Goal: Task Accomplishment & Management: Use online tool/utility

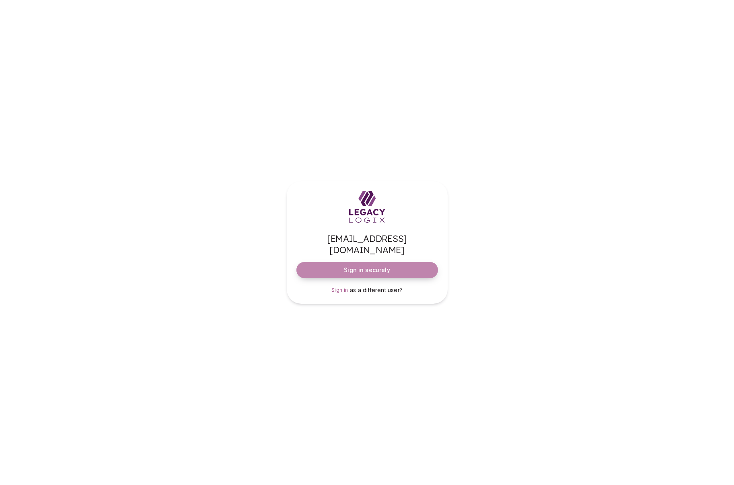
click at [369, 266] on span "Sign in securely" at bounding box center [367, 270] width 46 height 8
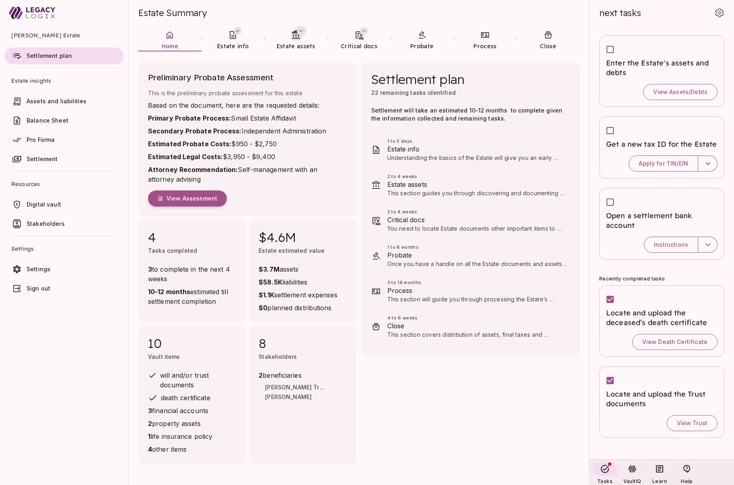
click at [610, 16] on span "next tasks" at bounding box center [620, 12] width 42 height 11
click at [291, 43] on span "Estate assets" at bounding box center [296, 46] width 39 height 7
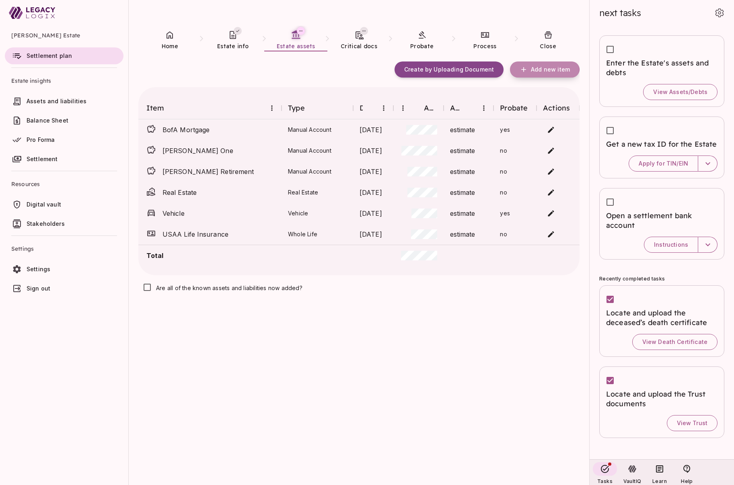
click at [537, 70] on span "Add new item" at bounding box center [550, 69] width 39 height 7
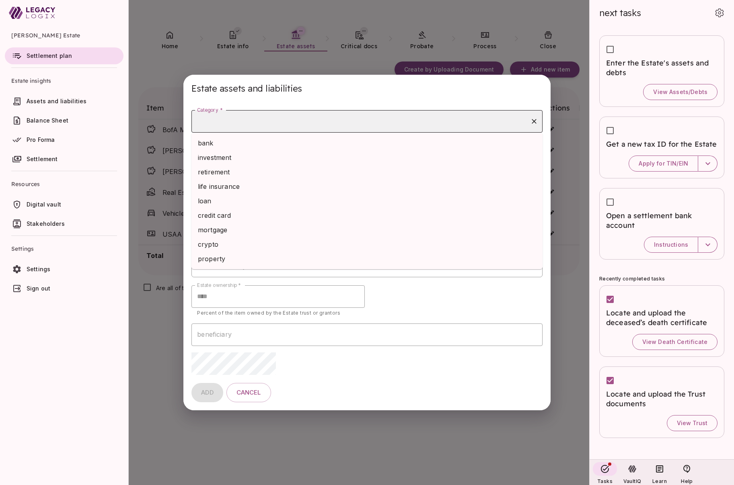
click at [300, 123] on input "Category *" at bounding box center [361, 121] width 332 height 15
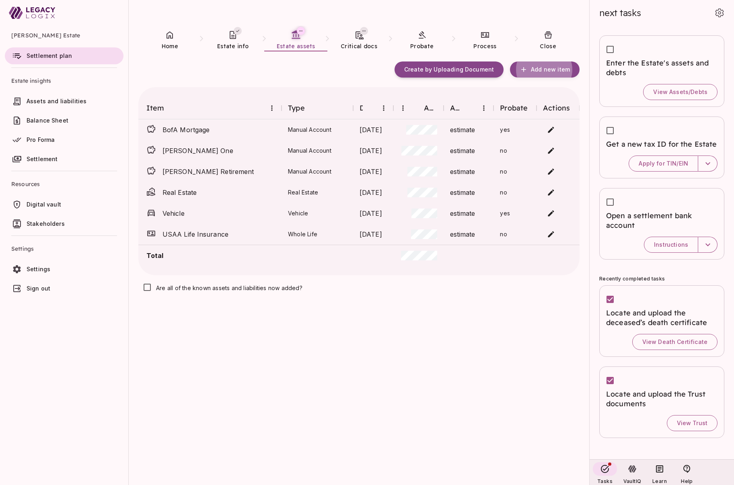
click at [502, 304] on div "Create by Uploading Document Add new item Item Type Date Amount Accuracy Probat…" at bounding box center [358, 279] width 441 height 434
click at [171, 37] on icon at bounding box center [170, 35] width 10 height 10
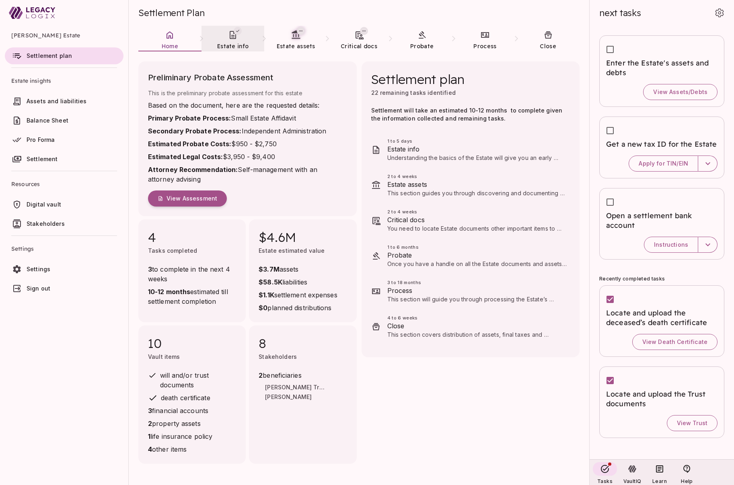
click at [232, 43] on span "Estate info" at bounding box center [232, 46] width 31 height 7
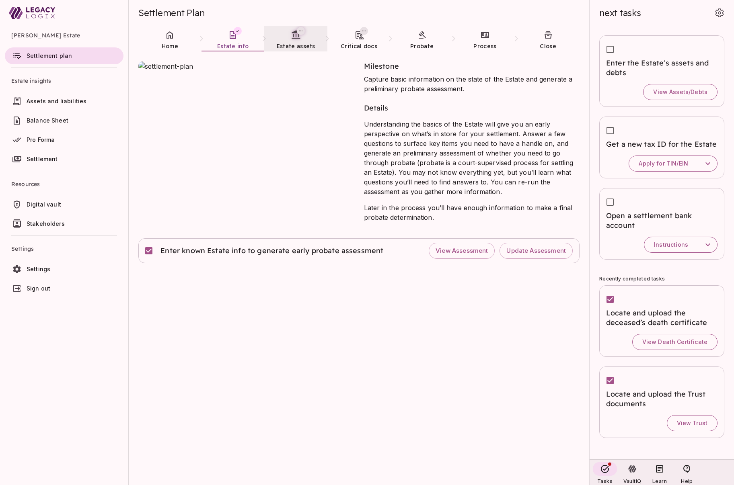
click at [294, 44] on span "Estate assets" at bounding box center [296, 46] width 39 height 7
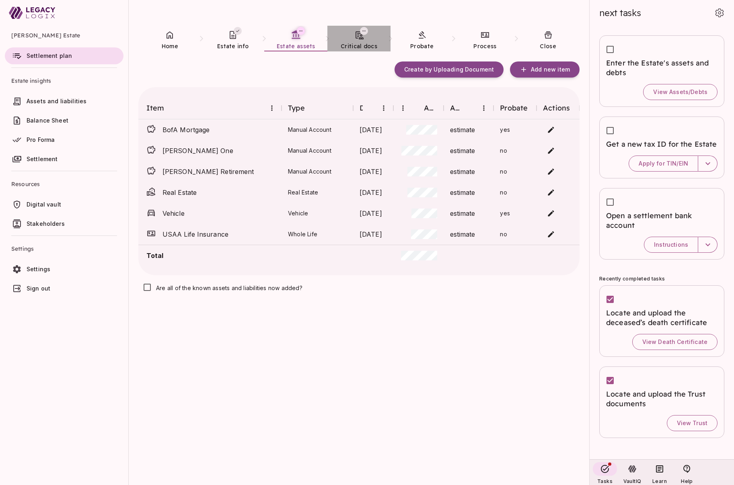
click at [355, 43] on span "Critical docs" at bounding box center [359, 46] width 37 height 7
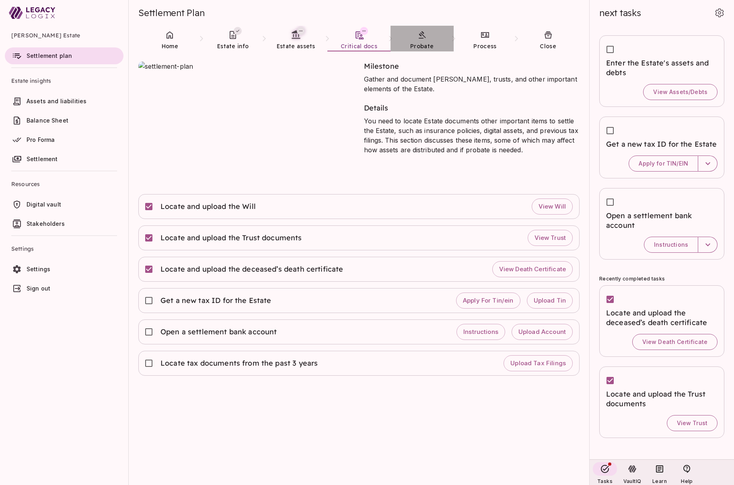
click at [423, 41] on link "Probate" at bounding box center [421, 40] width 63 height 29
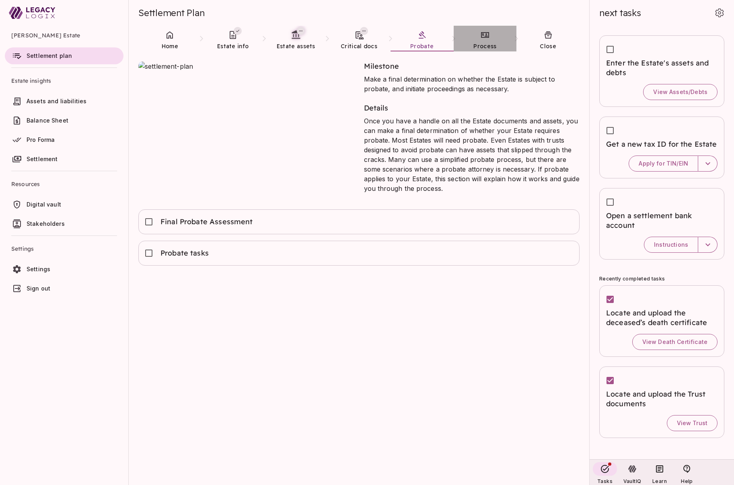
click at [488, 43] on span "Process" at bounding box center [484, 46] width 23 height 7
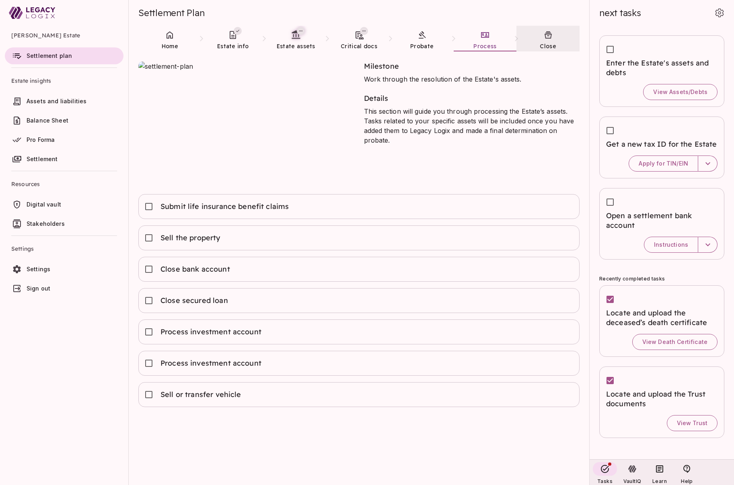
click at [546, 41] on link "Close" at bounding box center [547, 40] width 63 height 29
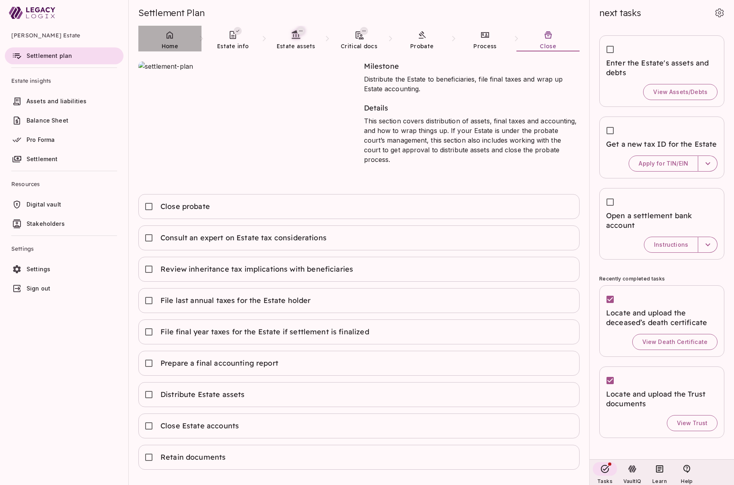
click at [170, 40] on link "Home" at bounding box center [169, 40] width 63 height 29
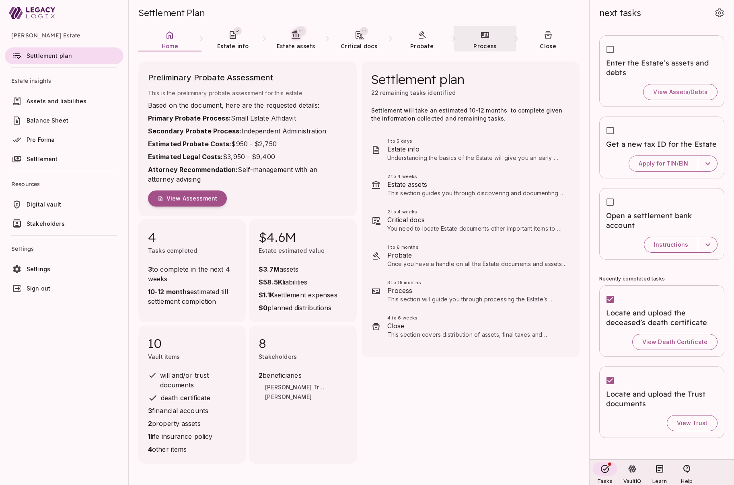
click at [484, 40] on link "Process" at bounding box center [485, 40] width 63 height 29
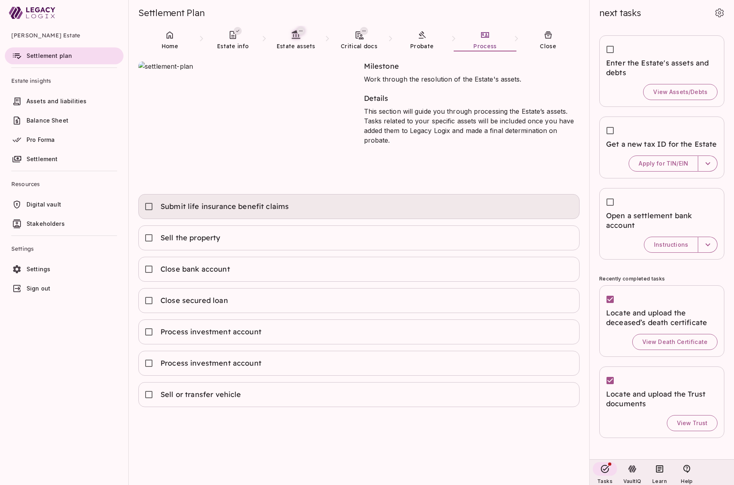
click at [315, 207] on div "Submit life insurance benefit claims" at bounding box center [358, 207] width 427 height 18
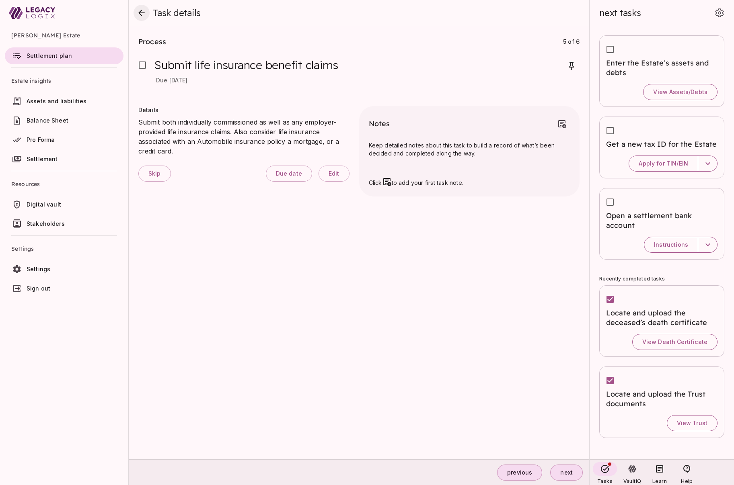
click at [141, 16] on icon "close" at bounding box center [142, 13] width 10 height 10
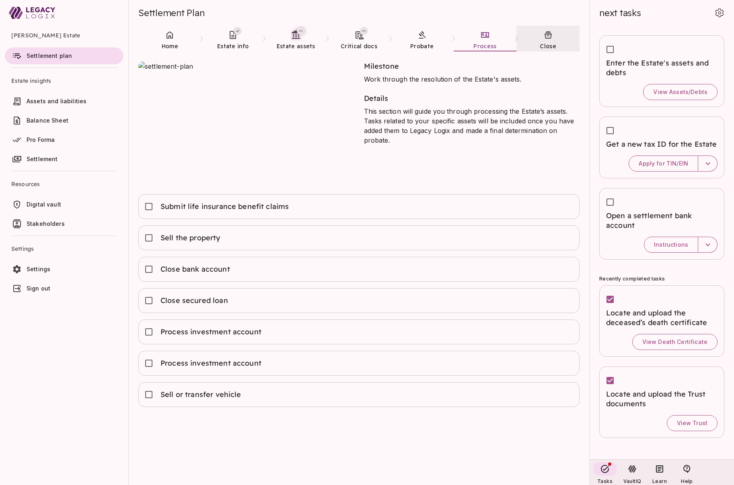
click at [547, 40] on link "Close" at bounding box center [547, 40] width 63 height 29
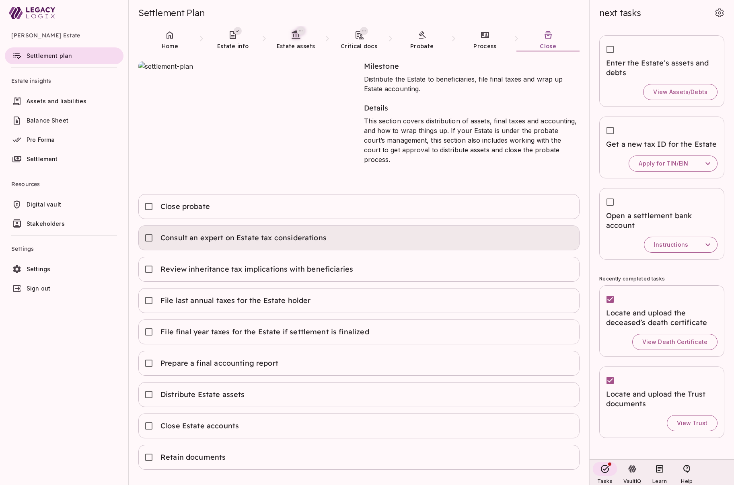
click at [310, 236] on span "Consult an expert on Estate tax considerations" at bounding box center [243, 238] width 167 height 10
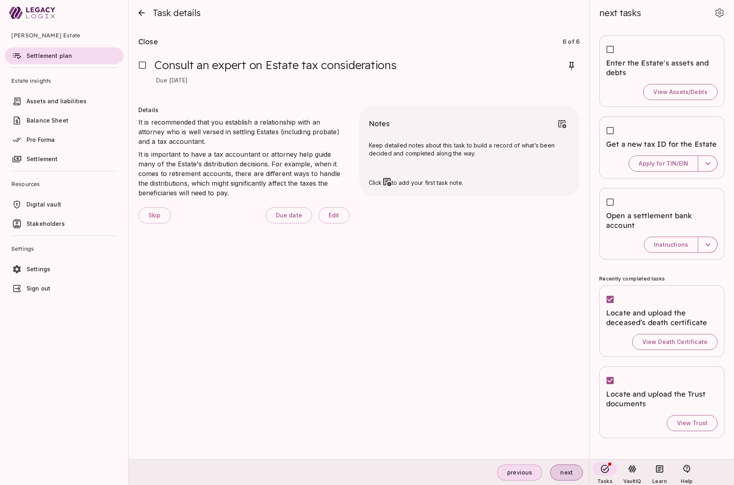
click at [567, 473] on span "next" at bounding box center [566, 472] width 12 height 7
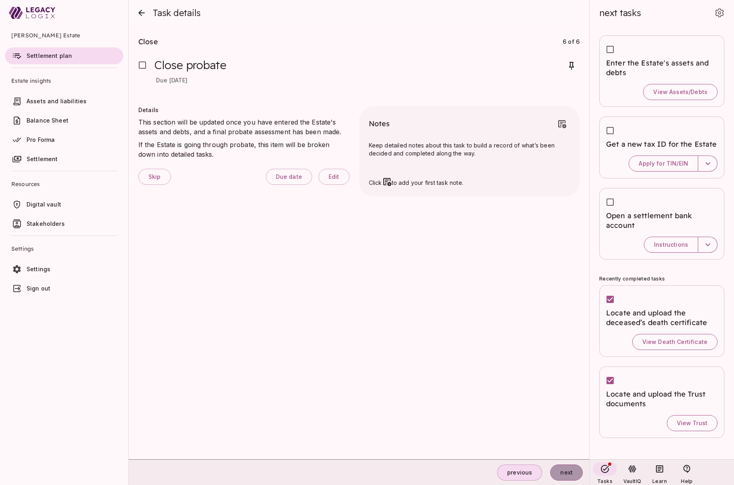
click at [567, 473] on span "next" at bounding box center [566, 472] width 12 height 7
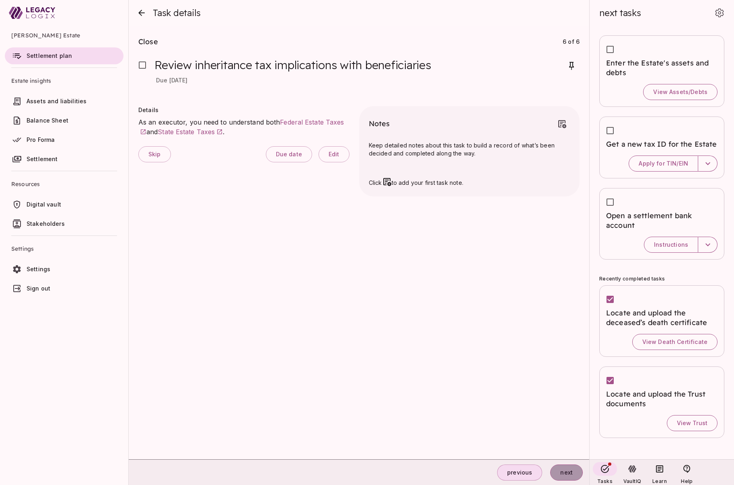
click at [565, 471] on span "next" at bounding box center [566, 472] width 12 height 7
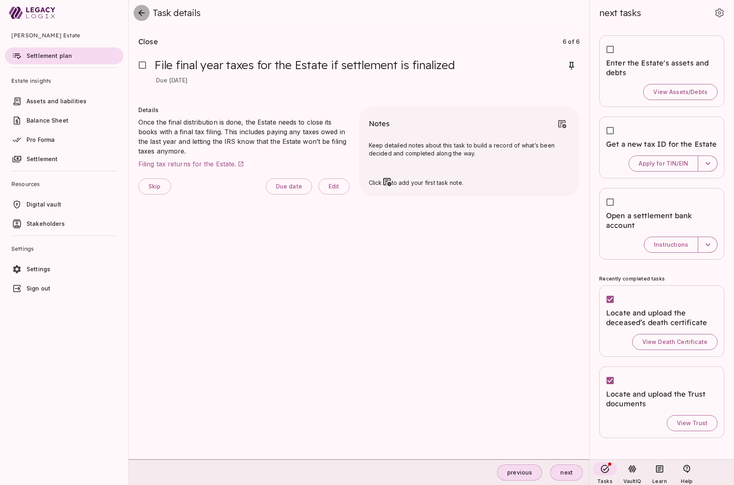
click at [140, 14] on icon "close" at bounding box center [141, 13] width 6 height 6
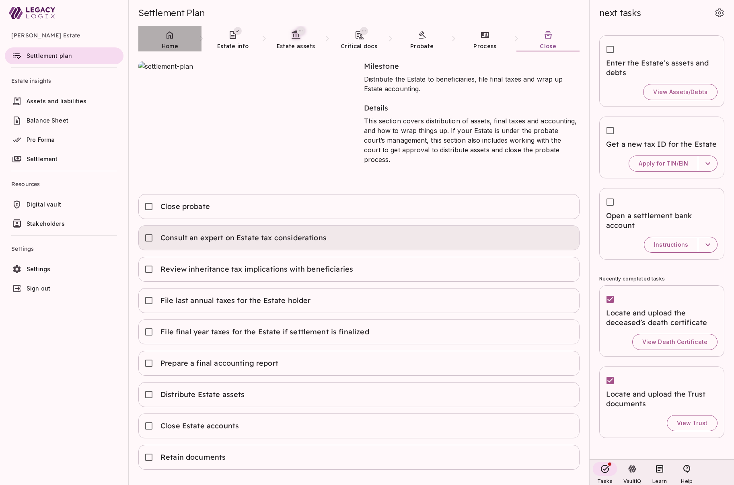
click at [170, 41] on link "Home" at bounding box center [169, 40] width 63 height 29
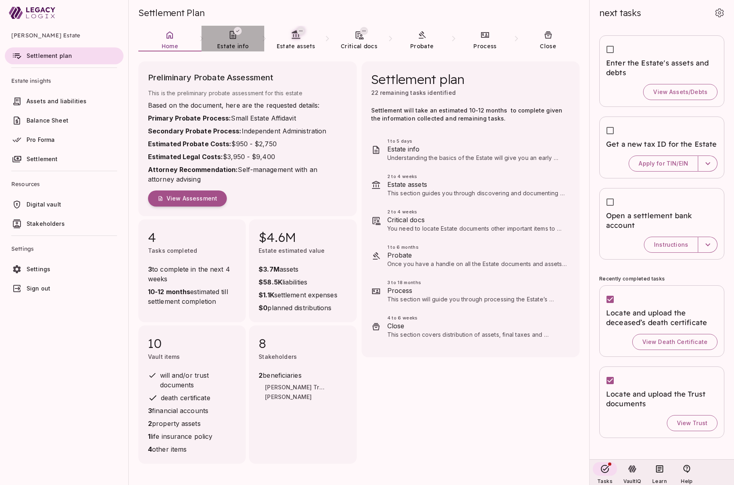
click at [233, 43] on span "Estate info" at bounding box center [232, 46] width 31 height 7
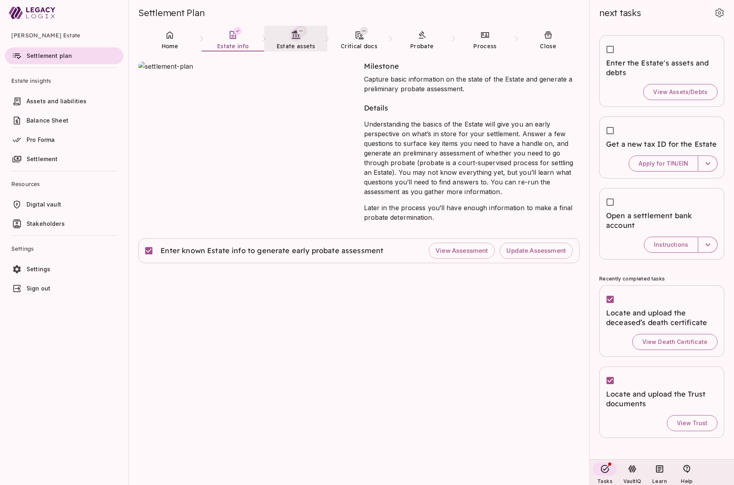
click at [291, 41] on link "Estate assets" at bounding box center [295, 40] width 63 height 29
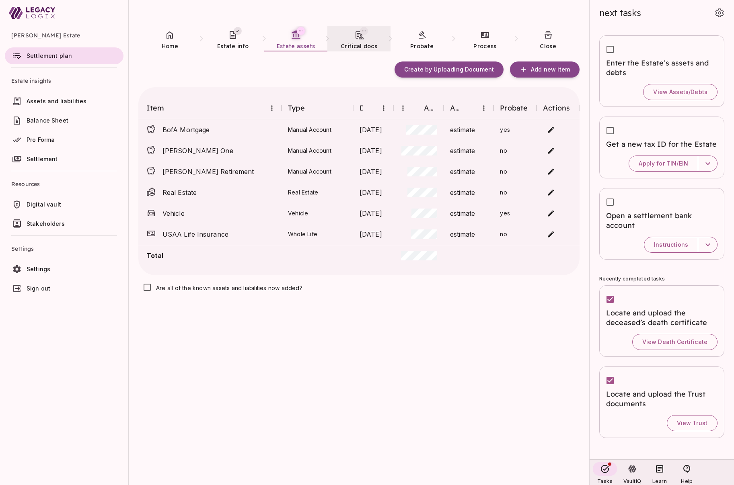
click at [356, 45] on span "Critical docs" at bounding box center [359, 46] width 37 height 7
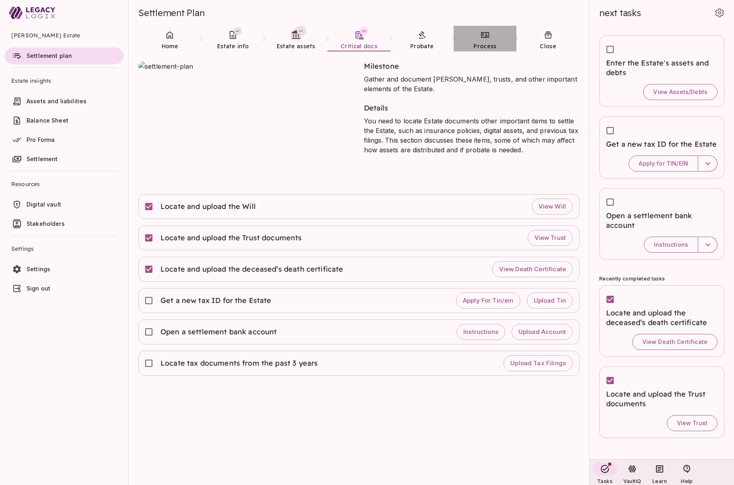
click at [480, 42] on span "Process" at bounding box center [484, 46] width 23 height 8
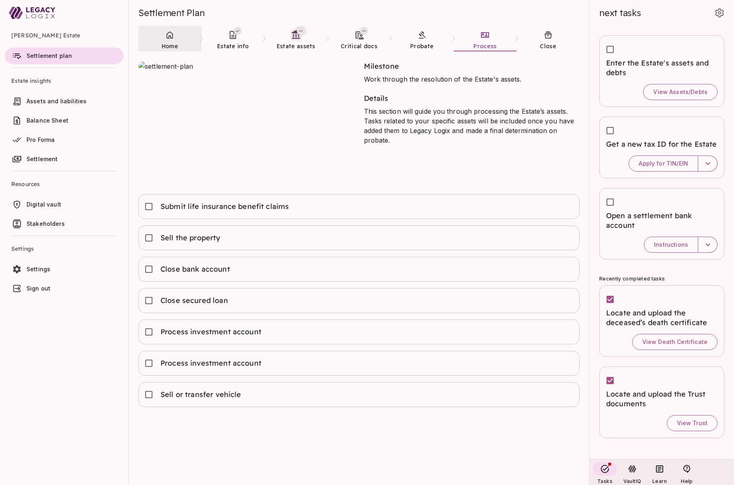
click at [167, 37] on icon at bounding box center [170, 35] width 10 height 10
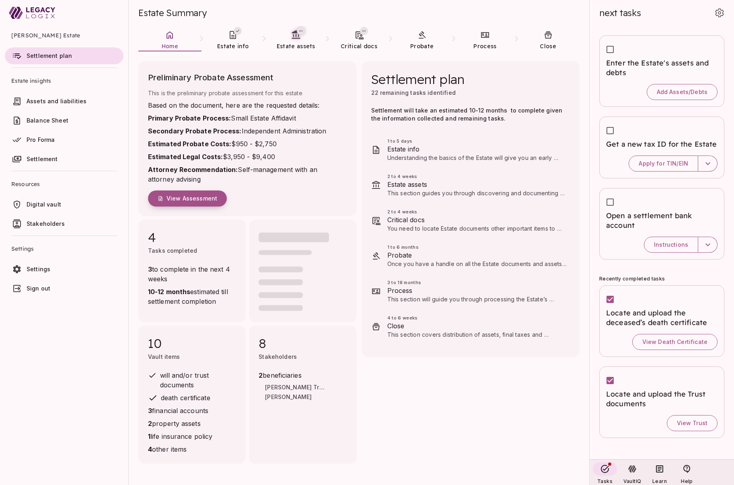
click at [205, 197] on span "View Assessment" at bounding box center [191, 198] width 51 height 7
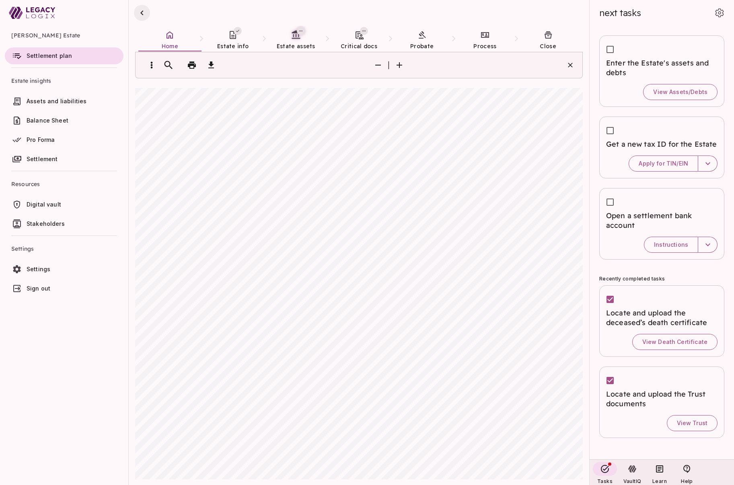
click at [142, 12] on icon "button" at bounding box center [141, 12] width 3 height 5
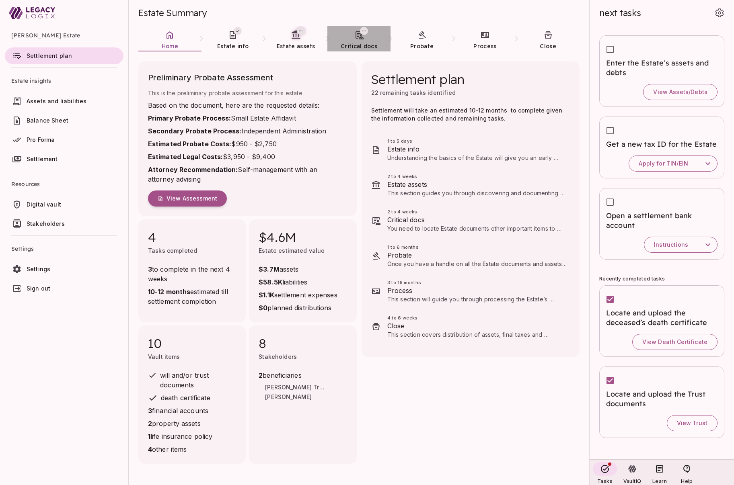
click at [364, 43] on span "Critical docs" at bounding box center [359, 46] width 37 height 7
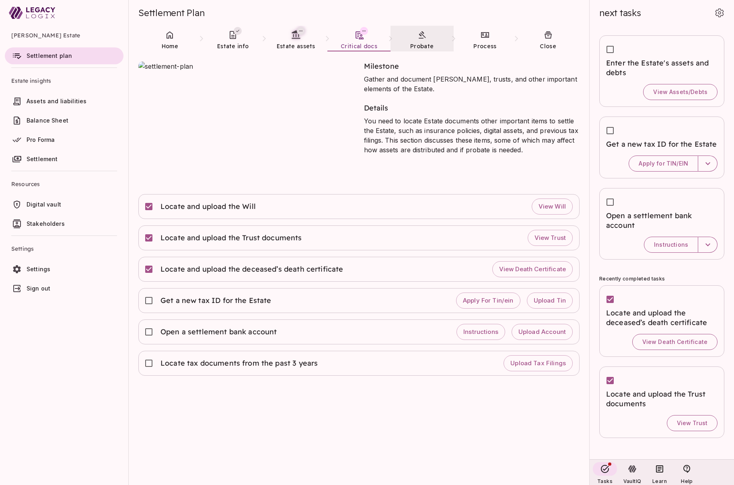
click at [429, 45] on span "Probate" at bounding box center [421, 46] width 23 height 7
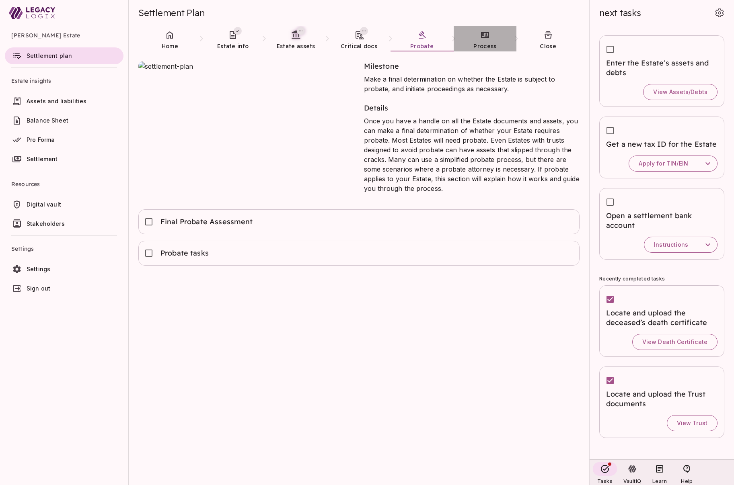
click at [481, 45] on span "Process" at bounding box center [484, 46] width 23 height 7
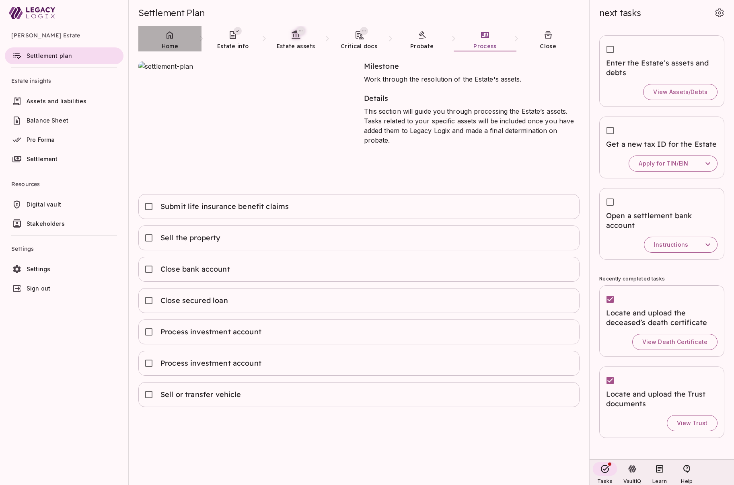
click at [164, 36] on link "Home" at bounding box center [169, 40] width 63 height 29
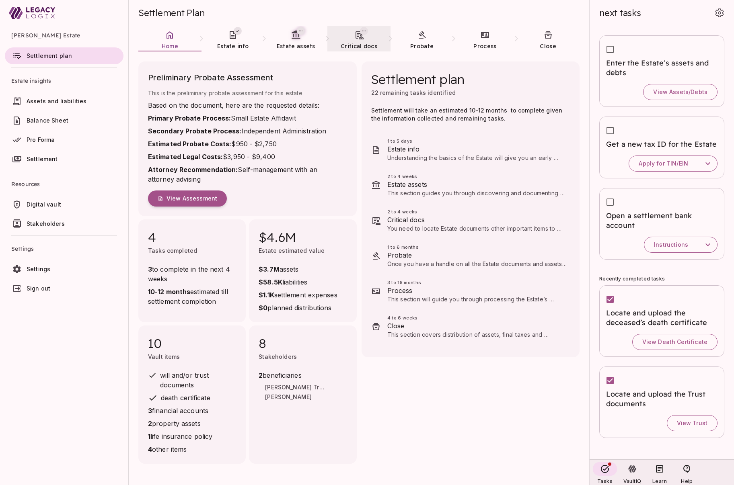
click at [354, 38] on icon at bounding box center [359, 35] width 10 height 10
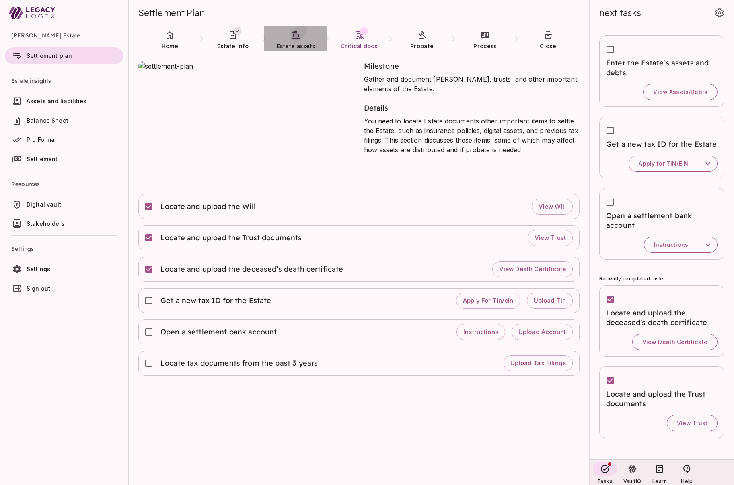
click at [289, 43] on span "Estate assets" at bounding box center [296, 46] width 39 height 7
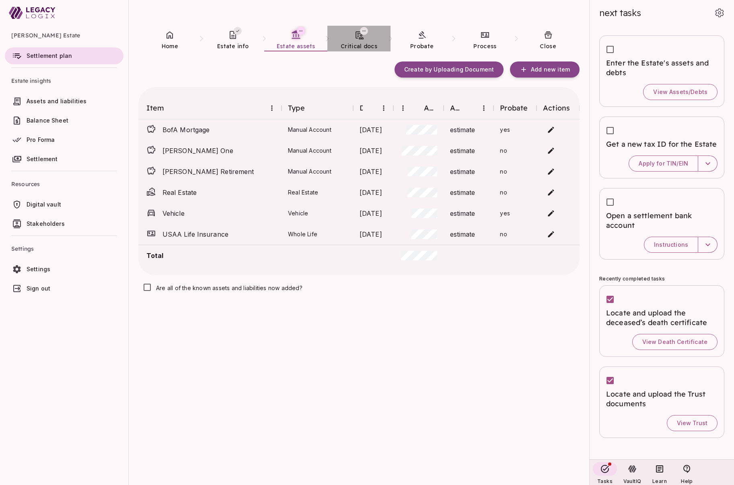
click at [357, 42] on span "Critical docs" at bounding box center [359, 46] width 37 height 8
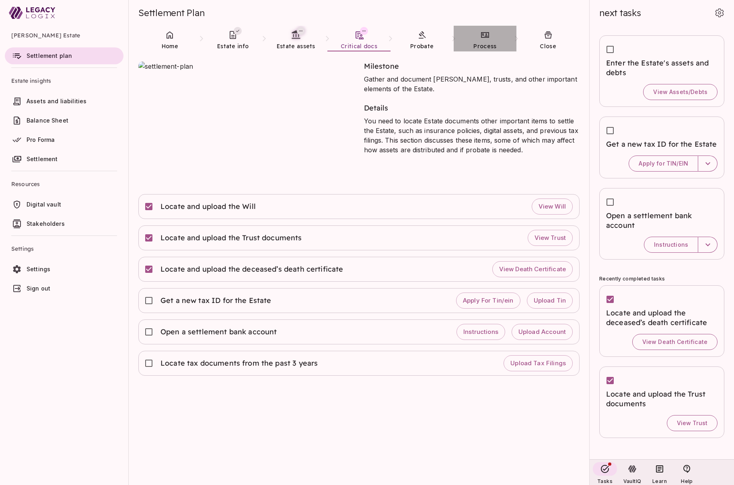
click at [481, 40] on link "Process" at bounding box center [485, 40] width 63 height 29
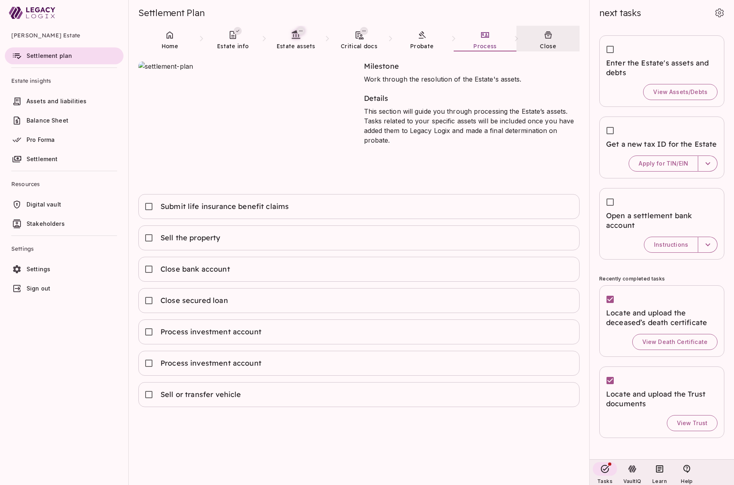
click at [553, 45] on span "Close" at bounding box center [548, 46] width 16 height 7
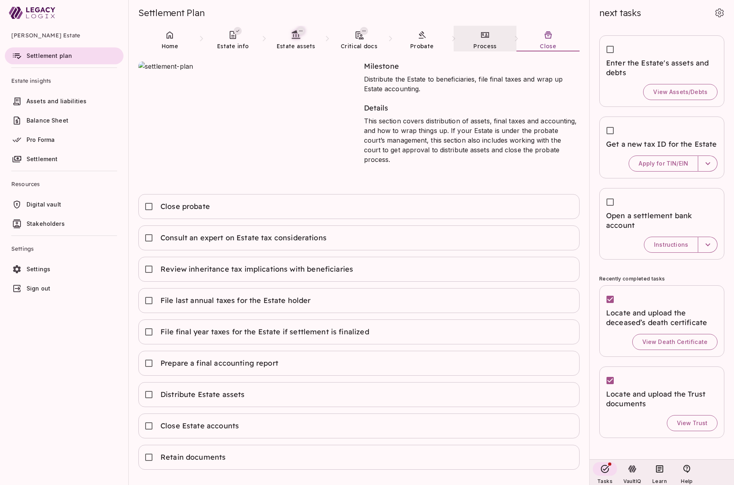
click at [475, 48] on span "Process" at bounding box center [484, 46] width 23 height 7
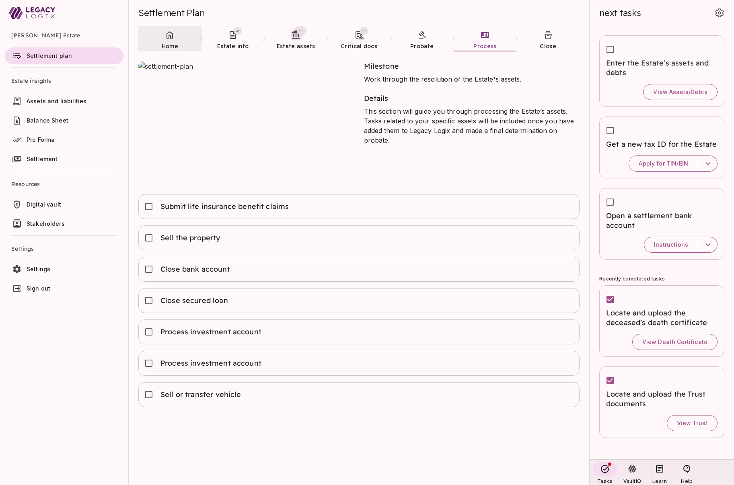
click at [166, 40] on link "Home" at bounding box center [169, 40] width 63 height 29
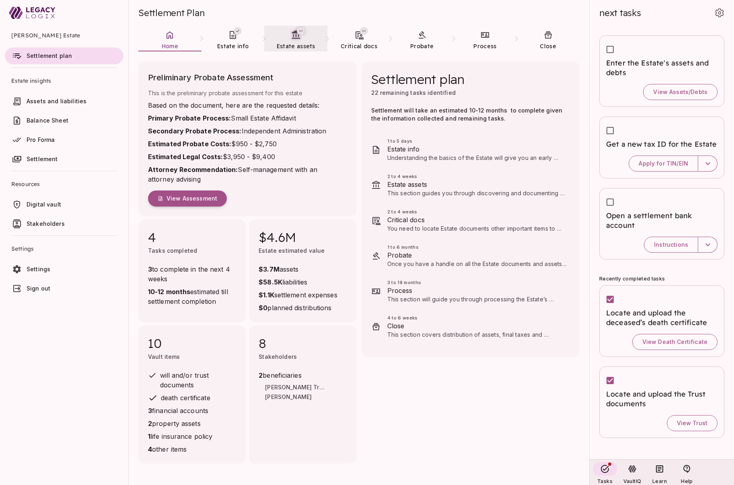
click at [298, 41] on link "Estate assets" at bounding box center [295, 40] width 63 height 29
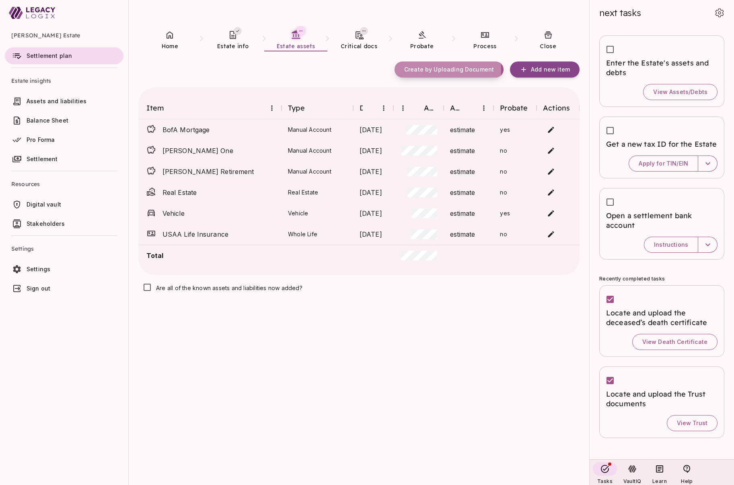
click at [445, 69] on span "Create by Uploading Document" at bounding box center [449, 69] width 90 height 7
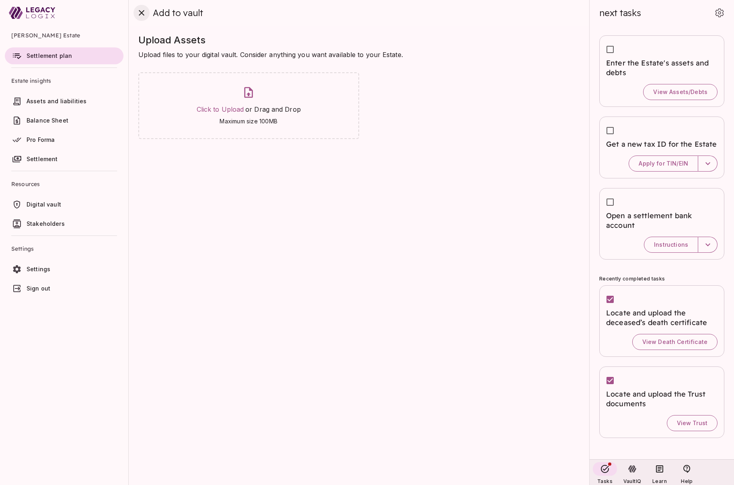
click at [140, 14] on icon "close" at bounding box center [142, 13] width 6 height 6
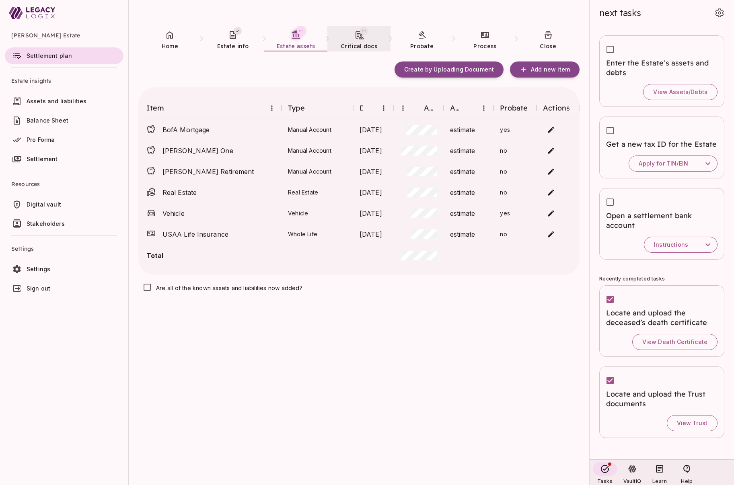
click at [359, 40] on link "Critical docs" at bounding box center [358, 40] width 63 height 29
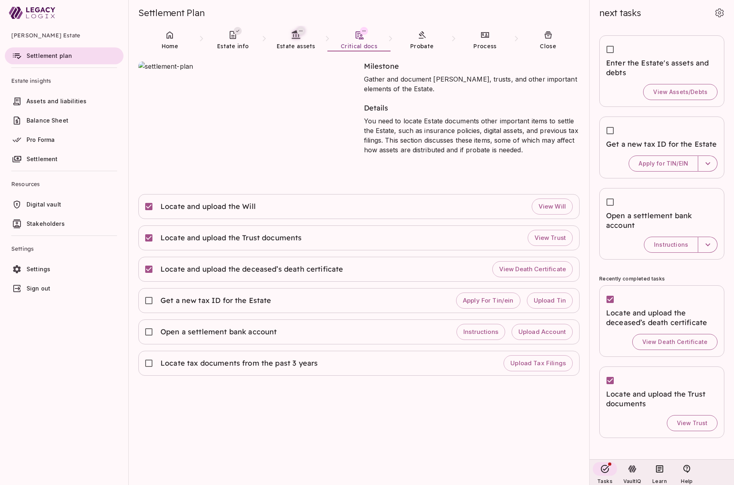
click at [55, 205] on span "Digital vault" at bounding box center [44, 204] width 35 height 7
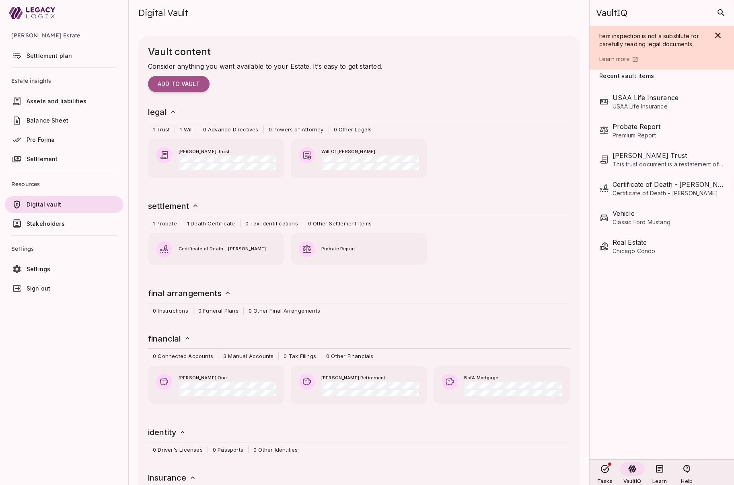
click at [58, 55] on span "Settlement plan" at bounding box center [49, 55] width 45 height 7
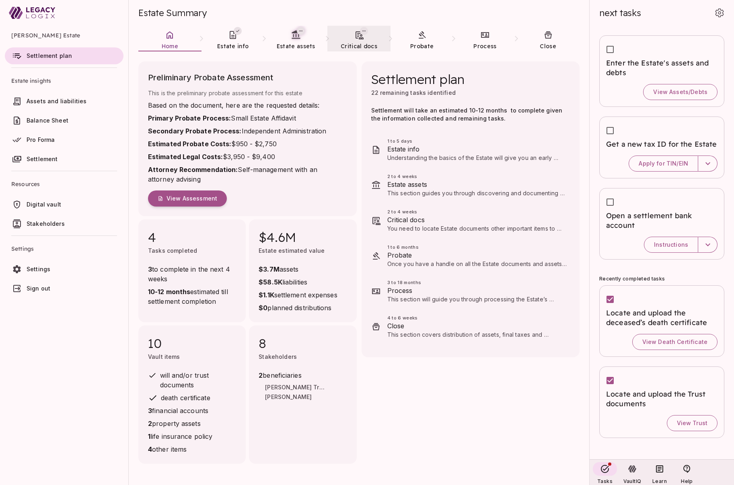
click at [359, 43] on span "Critical docs" at bounding box center [359, 46] width 37 height 7
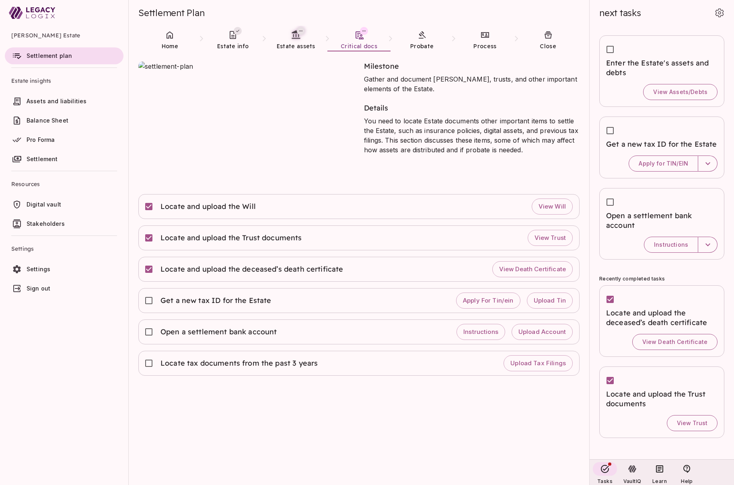
click at [51, 207] on span "Digital vault" at bounding box center [44, 204] width 35 height 7
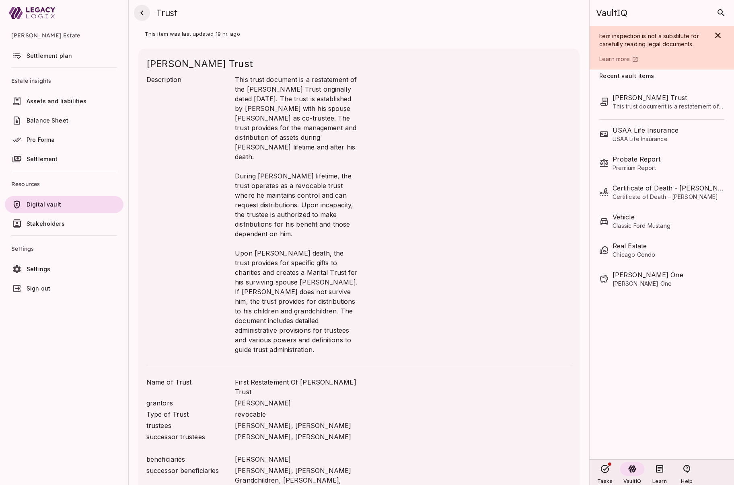
click at [143, 14] on icon "button" at bounding box center [142, 13] width 10 height 10
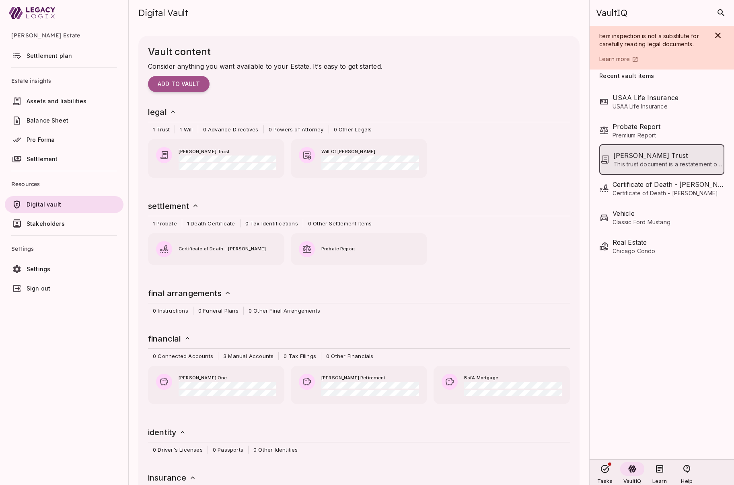
click at [631, 160] on span "This trust document is a restatement of the [PERSON_NAME] Trust originally date…" at bounding box center [668, 164] width 110 height 8
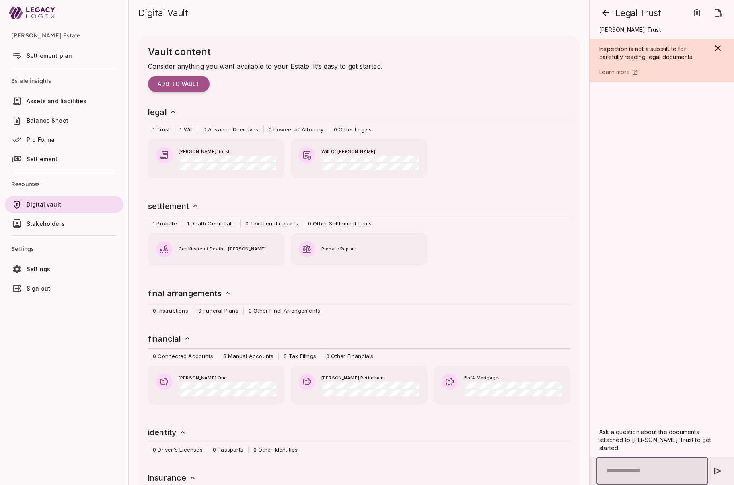
click at [642, 471] on input "text" at bounding box center [652, 471] width 112 height 28
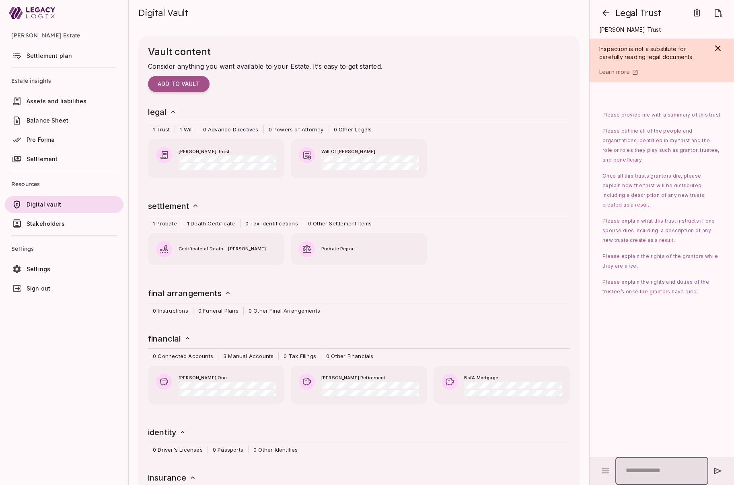
paste input "**********"
type input "**********"
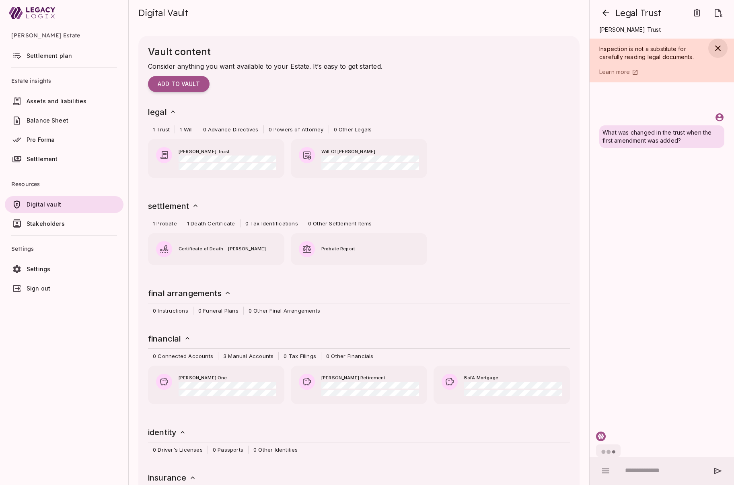
click at [718, 50] on icon "button" at bounding box center [718, 48] width 10 height 10
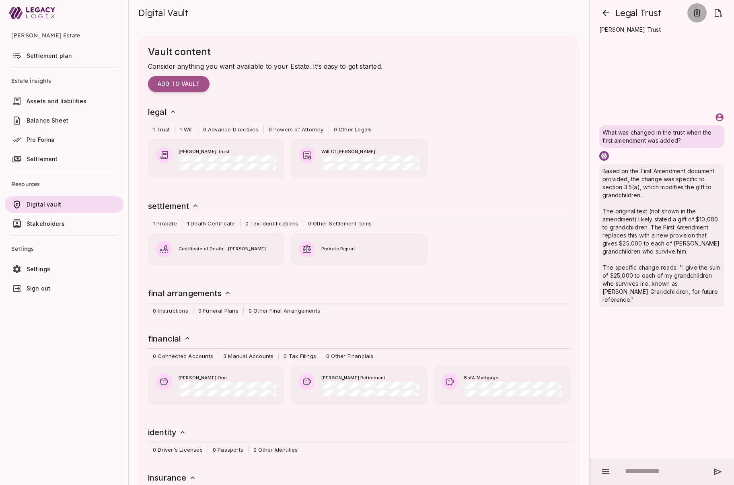
click at [695, 12] on icon "button" at bounding box center [697, 13] width 10 height 10
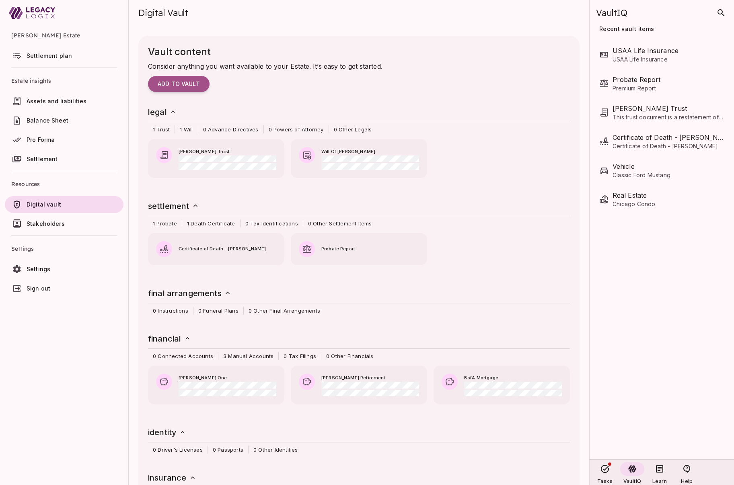
click at [58, 59] on span "Settlement plan" at bounding box center [49, 55] width 45 height 7
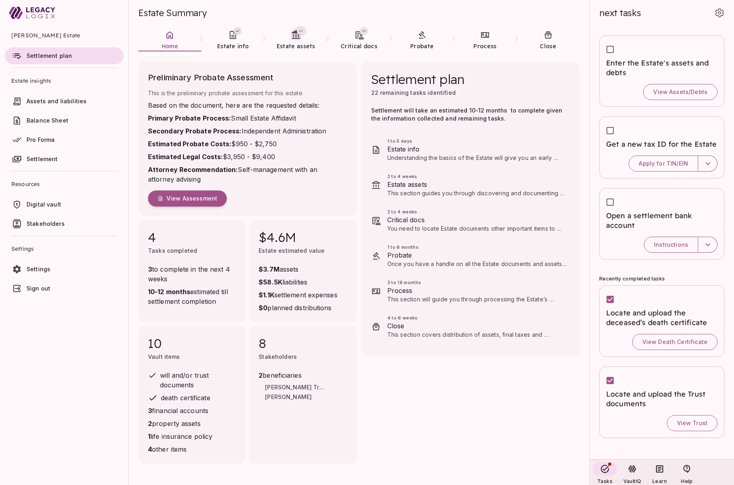
click at [51, 224] on span "Stakeholders" at bounding box center [46, 223] width 38 height 7
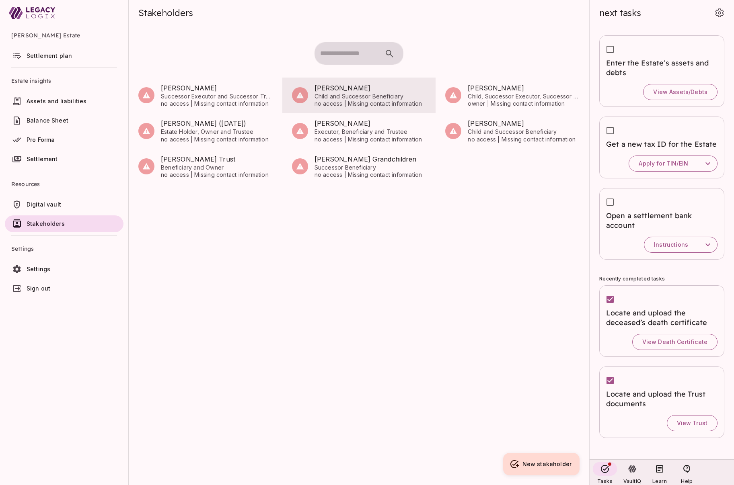
click at [327, 94] on span "Child and Successor Beneficiary" at bounding box center [370, 96] width 112 height 7
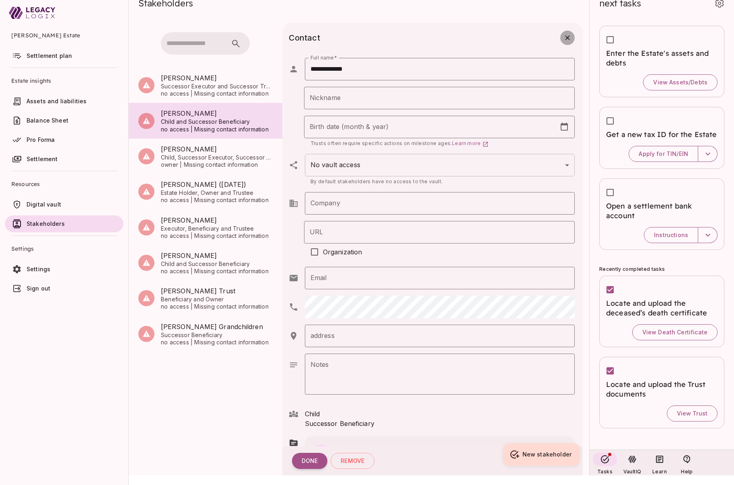
click at [568, 37] on icon "button" at bounding box center [567, 38] width 8 height 8
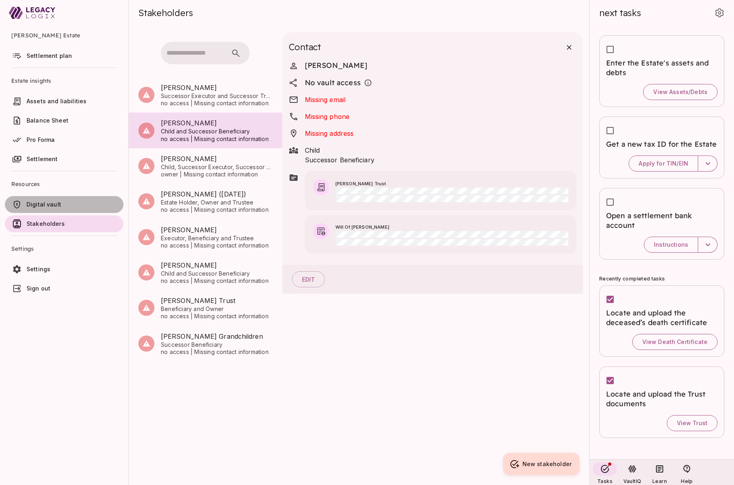
click at [58, 202] on span "Digital vault" at bounding box center [44, 204] width 35 height 7
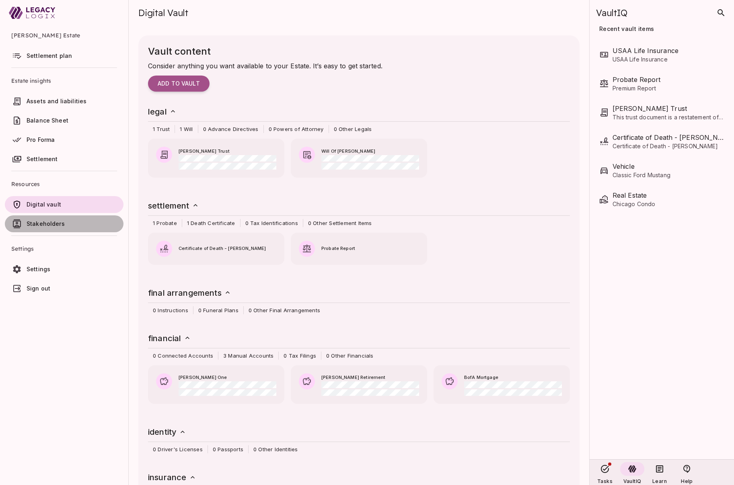
click at [56, 222] on span "Stakeholders" at bounding box center [46, 223] width 38 height 7
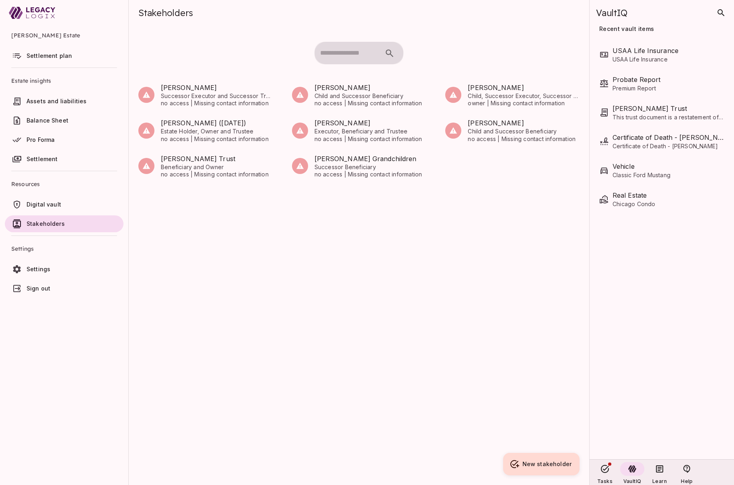
click at [341, 249] on div "James Phillips Successor Executor and Successor Trustee no access | Missing con…" at bounding box center [359, 275] width 460 height 402
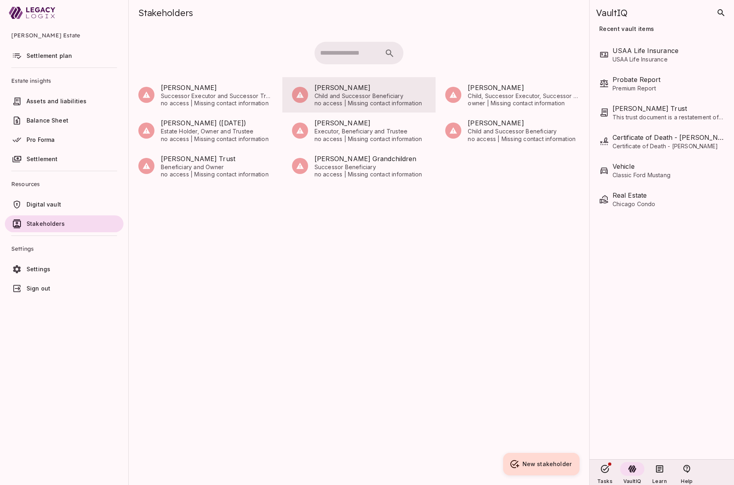
click at [364, 103] on span "no access | Missing contact information" at bounding box center [370, 103] width 112 height 7
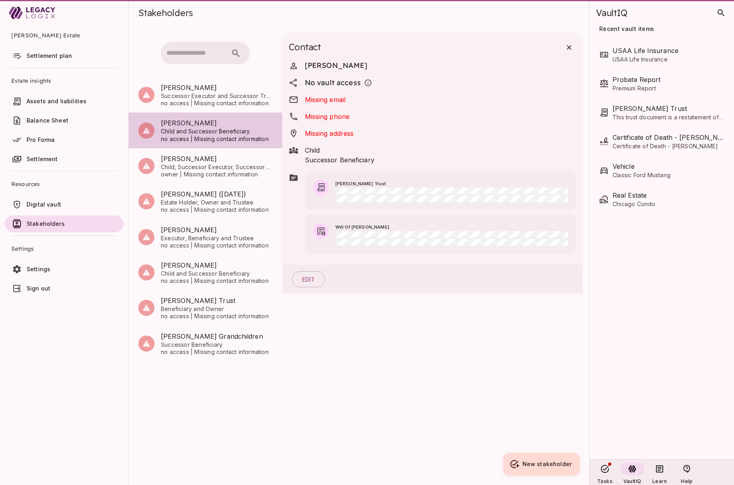
scroll to position [10, 0]
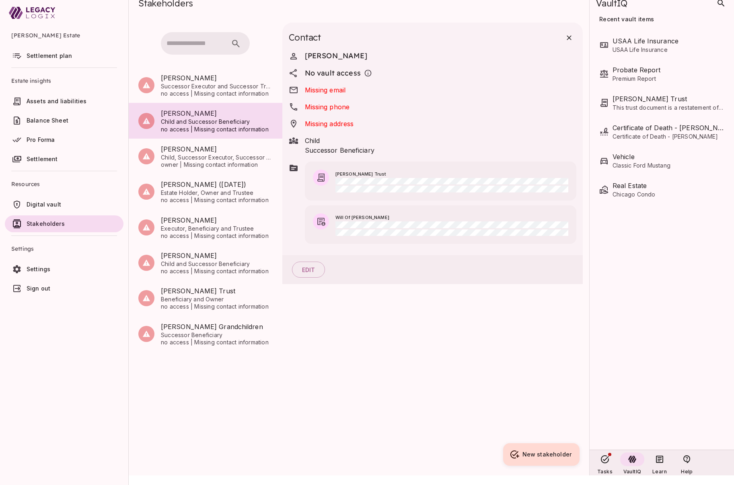
click at [55, 55] on span "Settlement plan" at bounding box center [49, 55] width 45 height 7
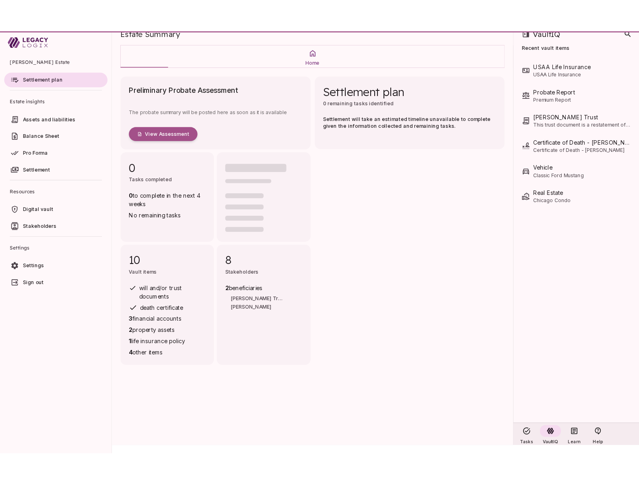
scroll to position [0, 0]
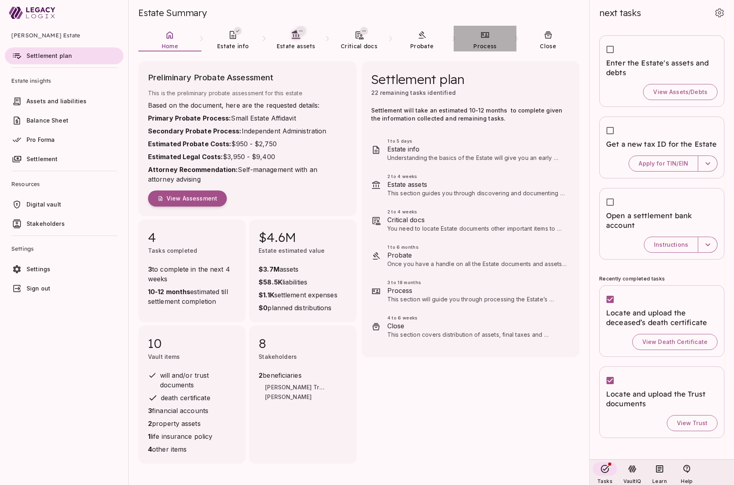
click at [482, 39] on icon at bounding box center [485, 35] width 10 height 10
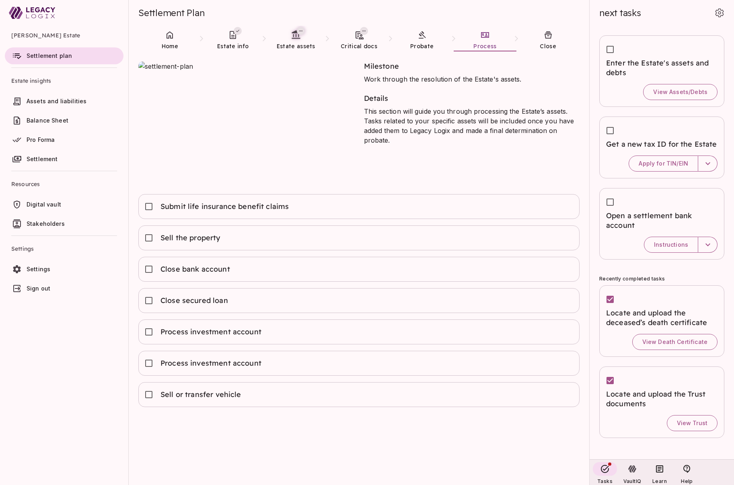
click at [57, 205] on span "Digital vault" at bounding box center [44, 204] width 35 height 7
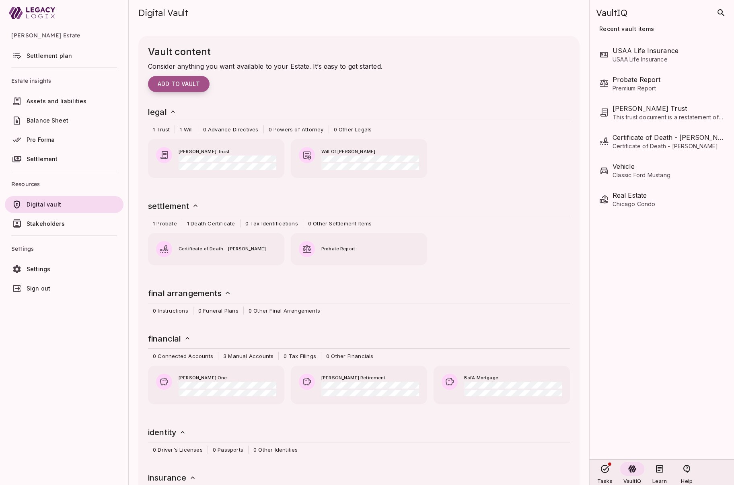
click at [180, 80] on button "Add to vault" at bounding box center [179, 84] width 62 height 16
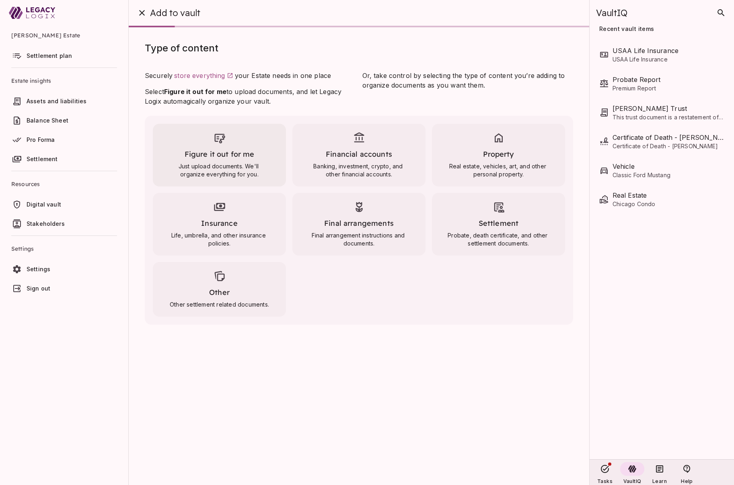
click at [210, 150] on span "Figure it out for me" at bounding box center [220, 154] width 70 height 9
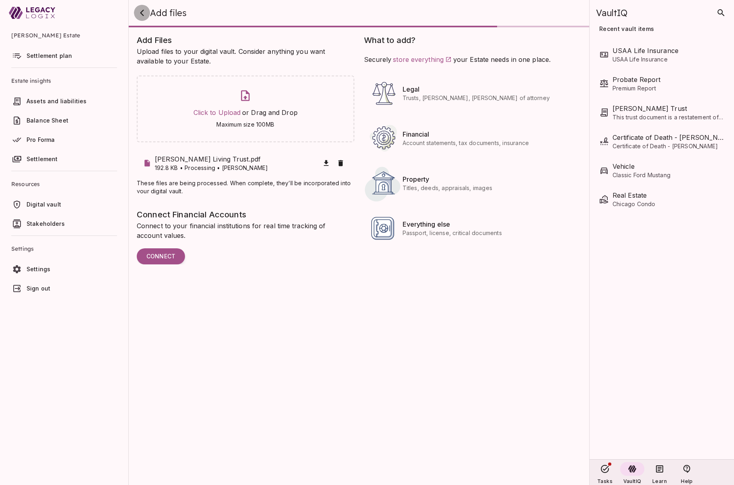
click at [140, 14] on icon "button" at bounding box center [142, 13] width 10 height 10
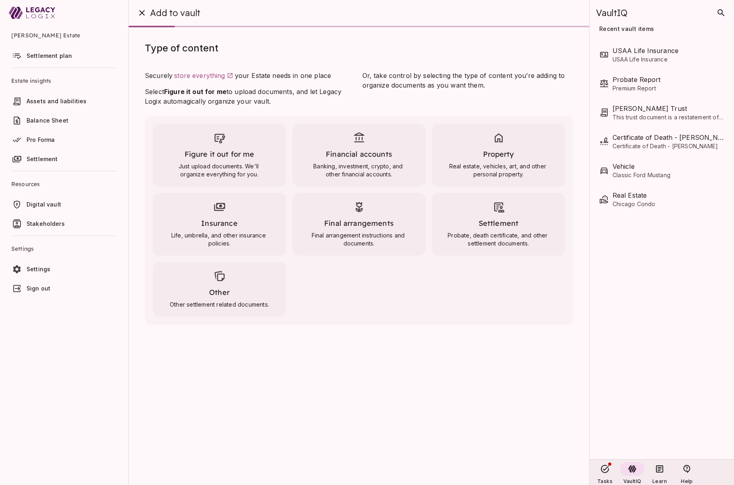
click at [60, 201] on span "Digital vault" at bounding box center [74, 205] width 94 height 8
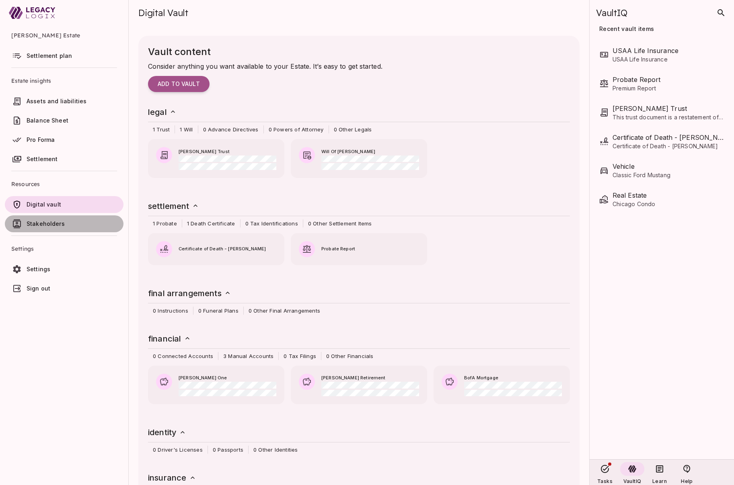
click at [62, 224] on span "Stakeholders" at bounding box center [46, 223] width 38 height 7
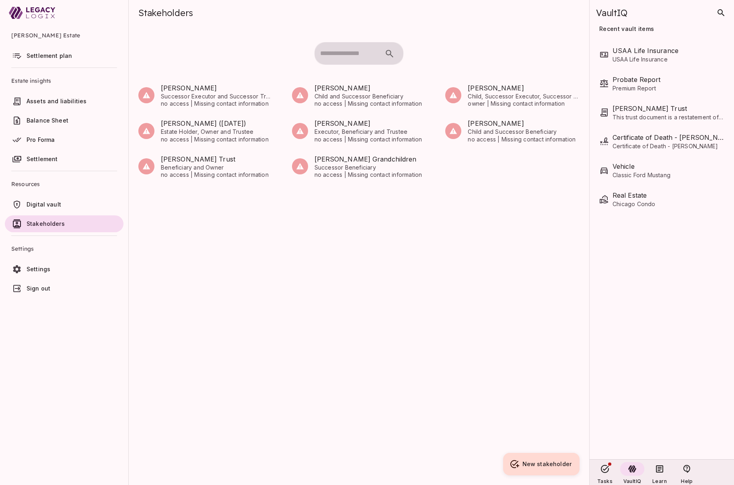
click at [49, 53] on span "Settlement plan" at bounding box center [49, 55] width 45 height 7
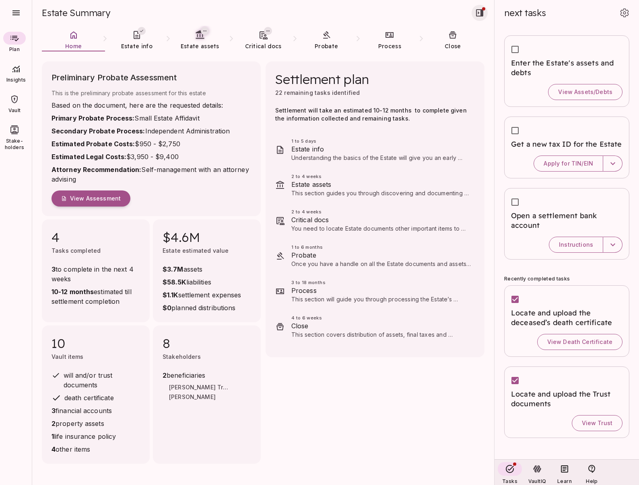
click at [476, 13] on icon "button" at bounding box center [479, 12] width 7 height 7
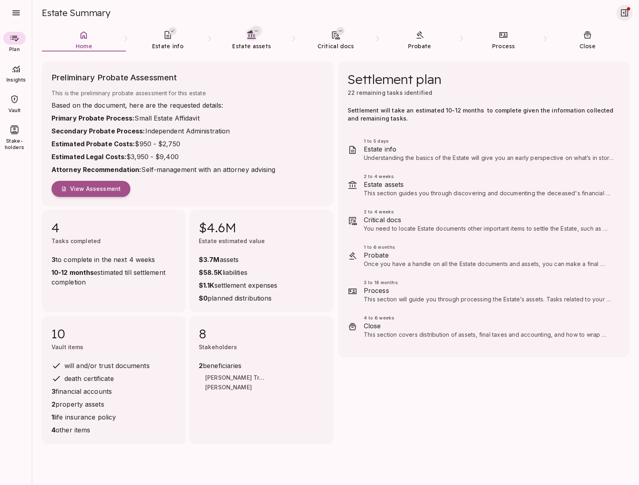
click at [15, 105] on div at bounding box center [14, 99] width 23 height 13
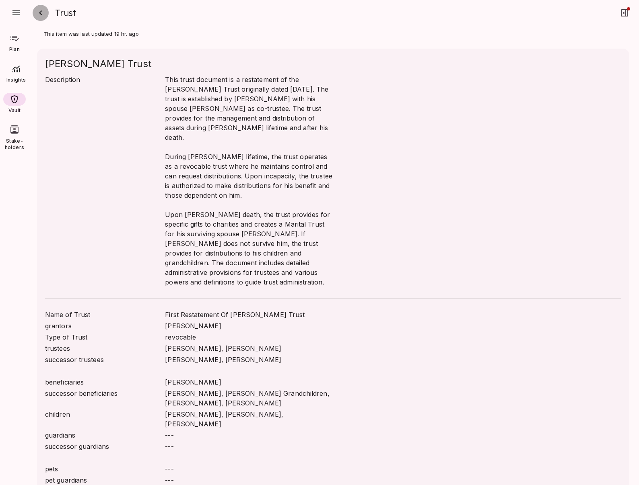
click at [41, 12] on icon "button" at bounding box center [41, 13] width 10 height 10
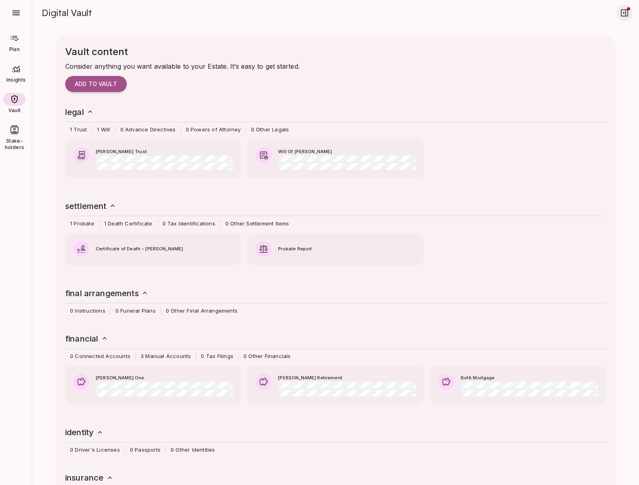
click at [624, 14] on icon "button" at bounding box center [624, 13] width 10 height 10
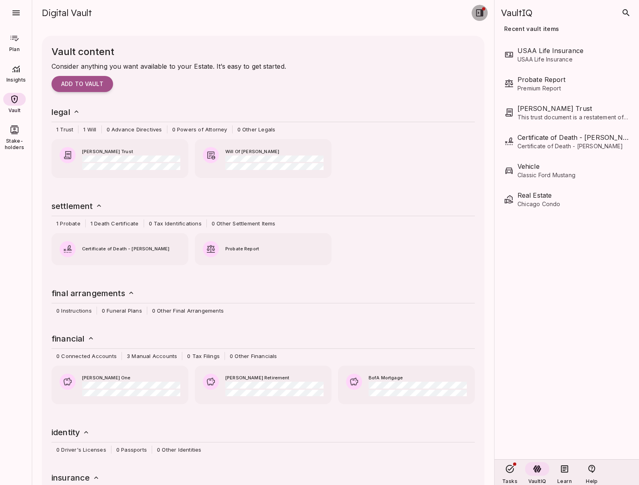
click at [478, 12] on icon "button" at bounding box center [479, 12] width 7 height 7
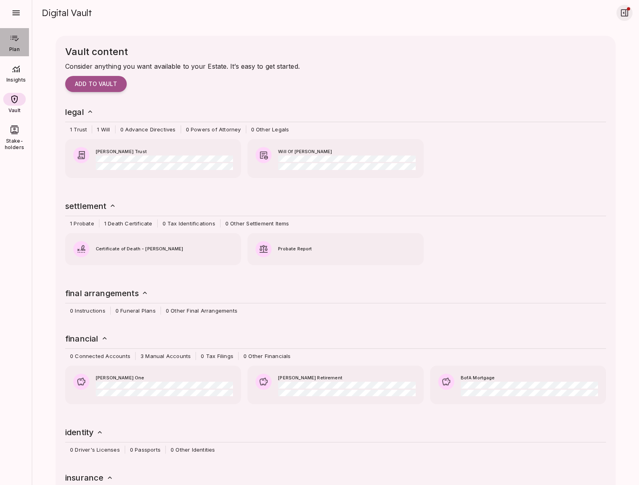
click at [16, 38] on icon at bounding box center [14, 39] width 8 height 6
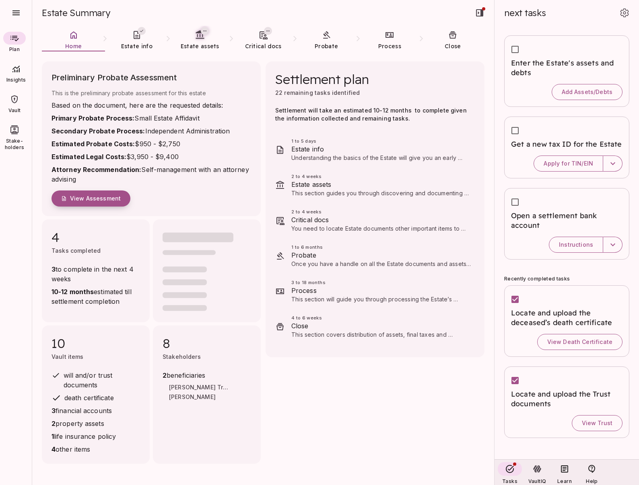
click at [107, 197] on span "View Assessment" at bounding box center [95, 198] width 51 height 7
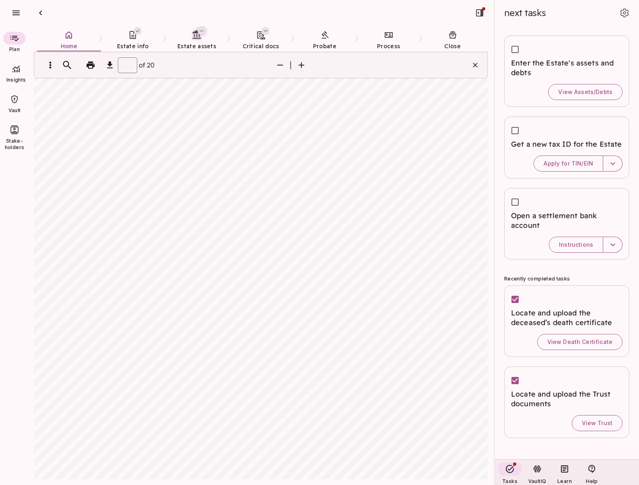
scroll to position [628, 0]
click at [280, 65] on icon "button" at bounding box center [280, 65] width 6 height 1
type input "*"
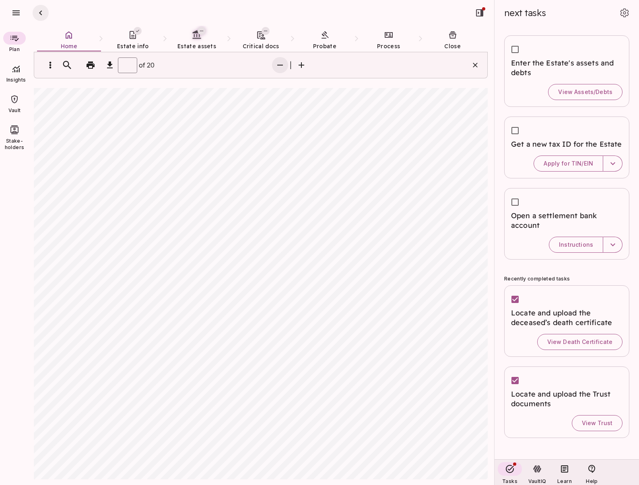
click at [41, 13] on icon "button" at bounding box center [41, 13] width 10 height 10
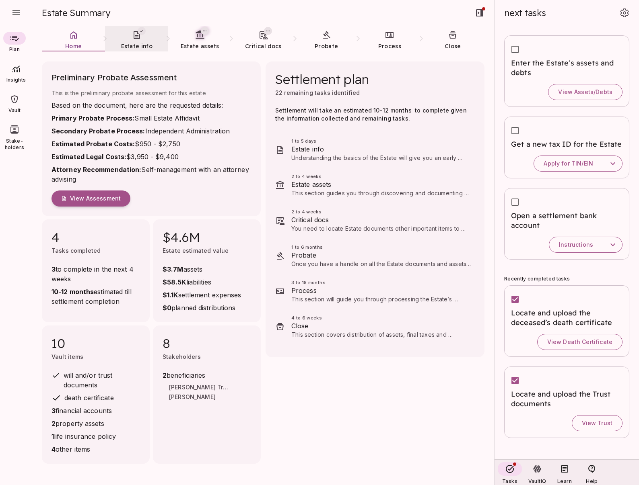
click at [135, 43] on span "Estate info" at bounding box center [136, 46] width 31 height 7
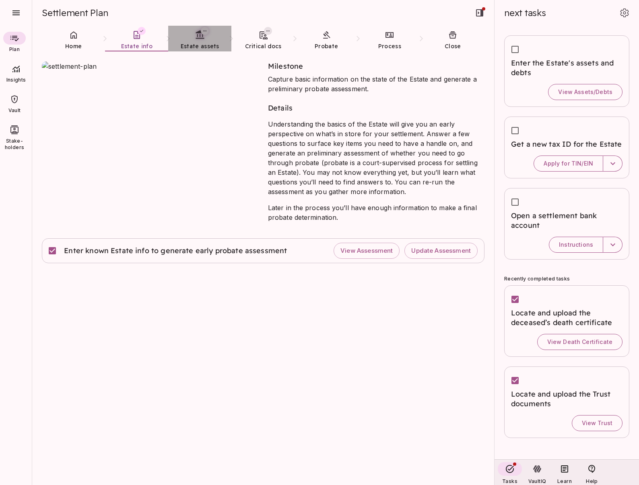
click at [193, 44] on span "Estate assets" at bounding box center [200, 46] width 39 height 7
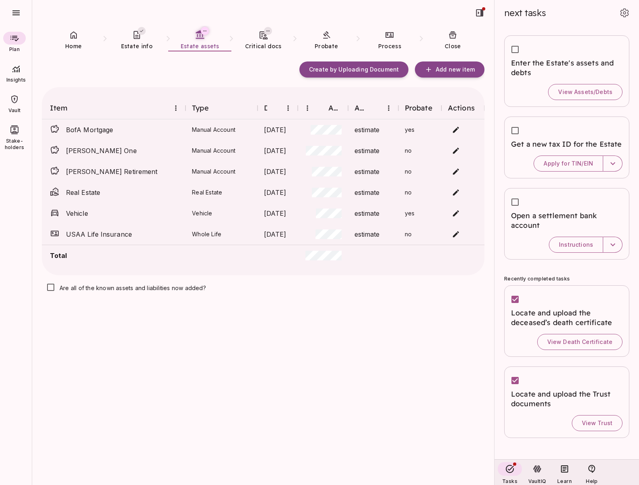
click at [17, 72] on icon at bounding box center [16, 69] width 10 height 10
click at [62, 96] on span "Pro Forma" at bounding box center [69, 96] width 28 height 7
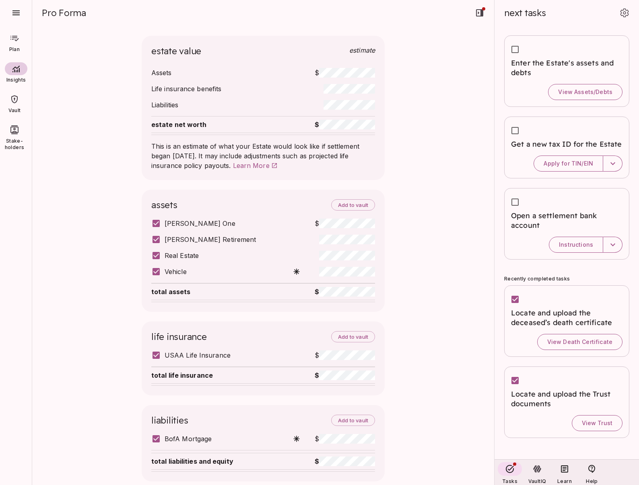
click at [17, 39] on icon at bounding box center [14, 39] width 8 height 6
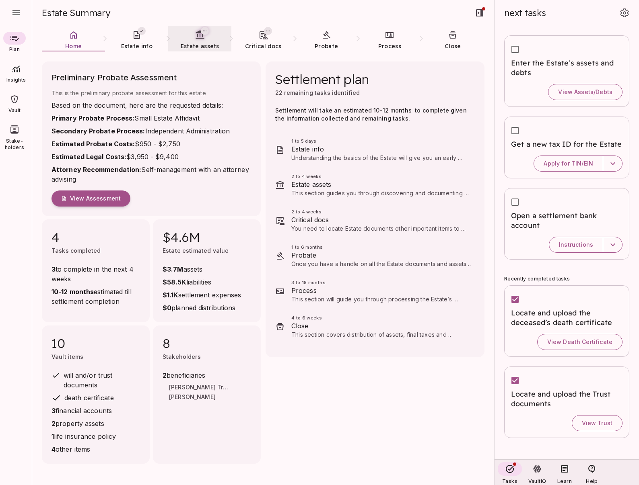
click at [196, 41] on link "Estate assets" at bounding box center [199, 40] width 63 height 29
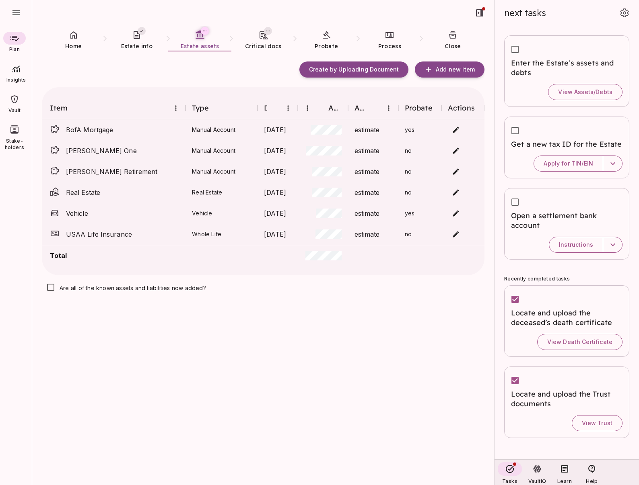
click at [12, 73] on icon at bounding box center [16, 69] width 10 height 10
click at [67, 100] on span "Pro Forma" at bounding box center [97, 96] width 84 height 8
click at [261, 41] on link "Critical docs" at bounding box center [262, 40] width 63 height 29
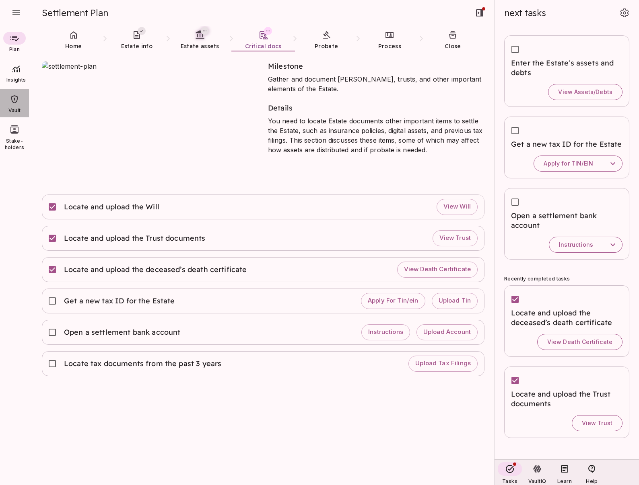
click at [14, 103] on icon at bounding box center [15, 99] width 10 height 10
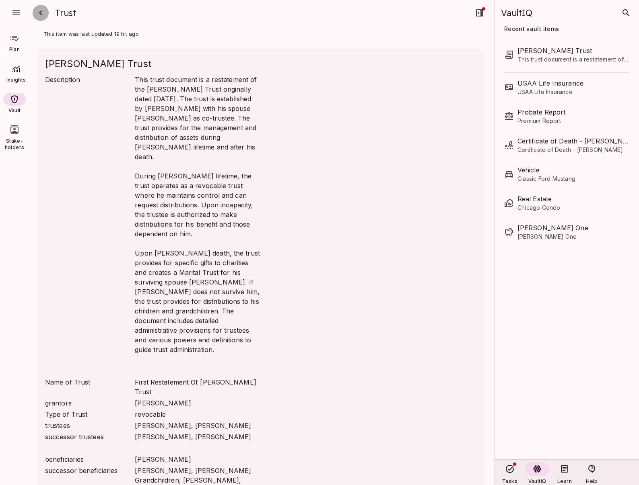
click at [43, 12] on icon "button" at bounding box center [41, 13] width 10 height 10
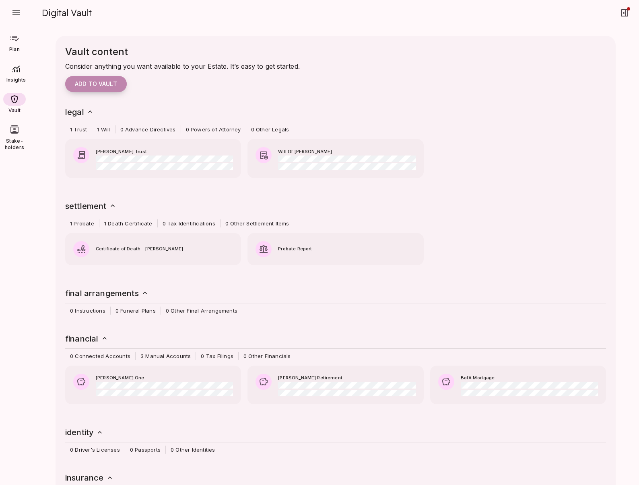
click at [101, 84] on span "Add to vault" at bounding box center [96, 83] width 42 height 7
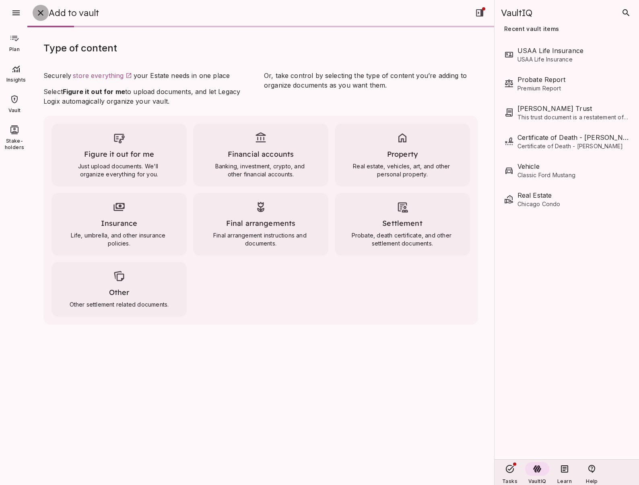
click at [40, 12] on icon "button" at bounding box center [41, 13] width 6 height 6
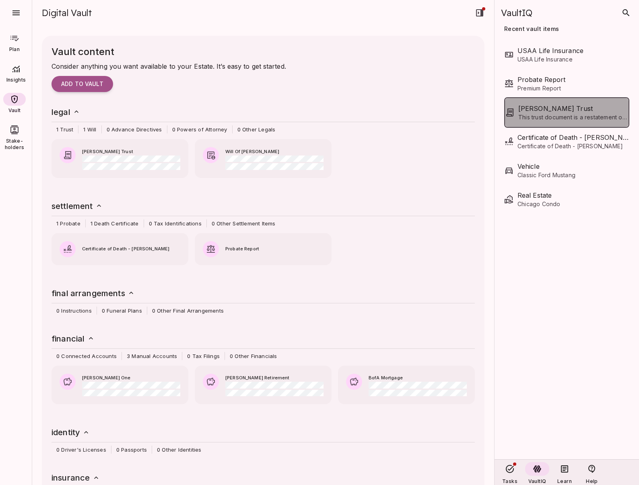
click at [564, 114] on span "This trust document is a restatement of the [PERSON_NAME] Trust originally date…" at bounding box center [573, 117] width 110 height 8
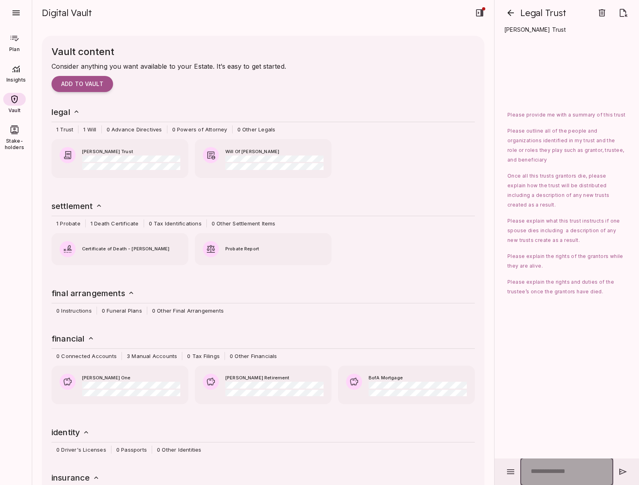
click at [531, 470] on input "text" at bounding box center [566, 472] width 93 height 28
paste input "**********"
type input "**********"
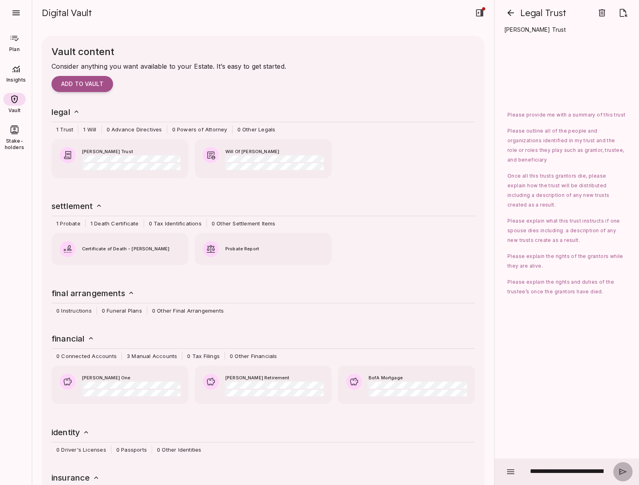
click at [622, 472] on icon "button" at bounding box center [623, 472] width 10 height 10
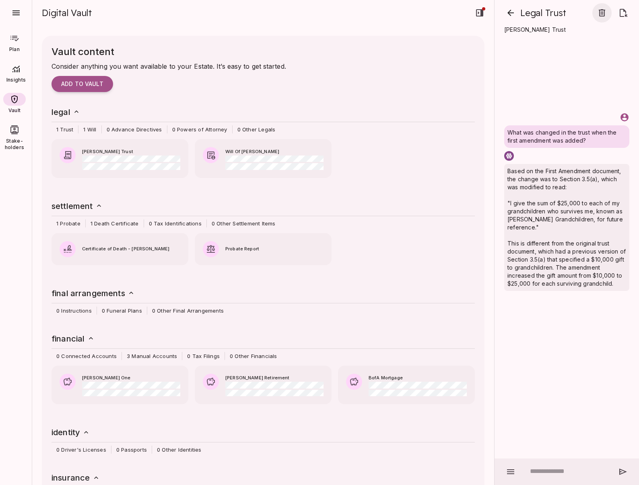
click at [602, 12] on icon "button" at bounding box center [601, 12] width 6 height 7
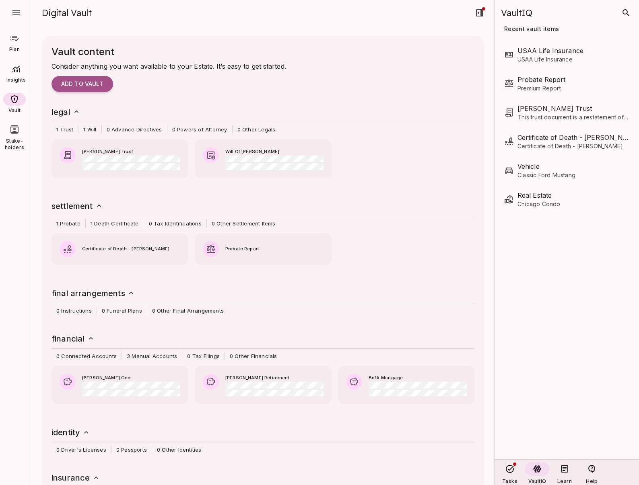
click at [14, 43] on icon at bounding box center [15, 38] width 10 height 10
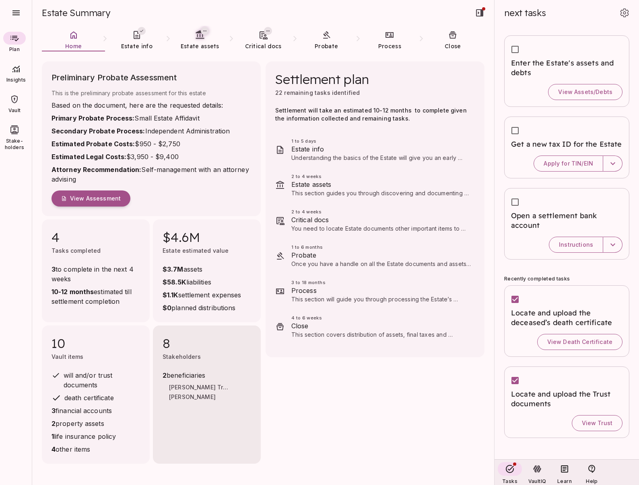
click at [231, 409] on div "8 Stakeholders 2 beneficiaries [PERSON_NAME] Trust [PERSON_NAME]" at bounding box center [207, 395] width 108 height 138
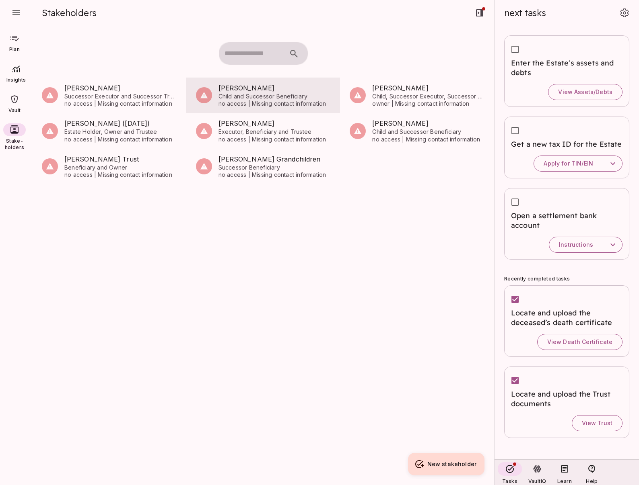
click at [258, 97] on span "Child and Successor Beneficiary" at bounding box center [274, 96] width 112 height 7
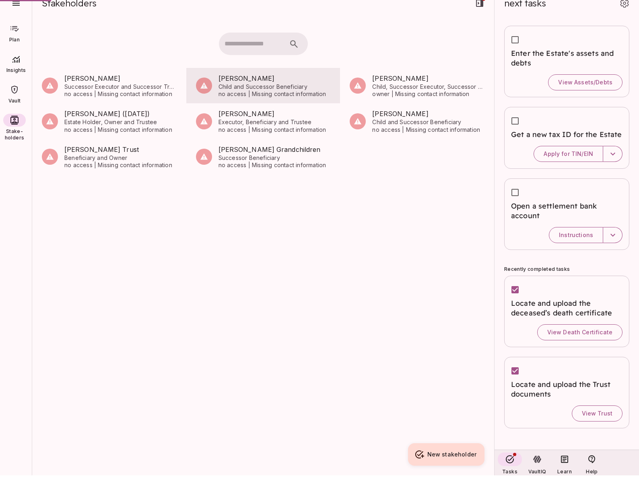
scroll to position [0, 0]
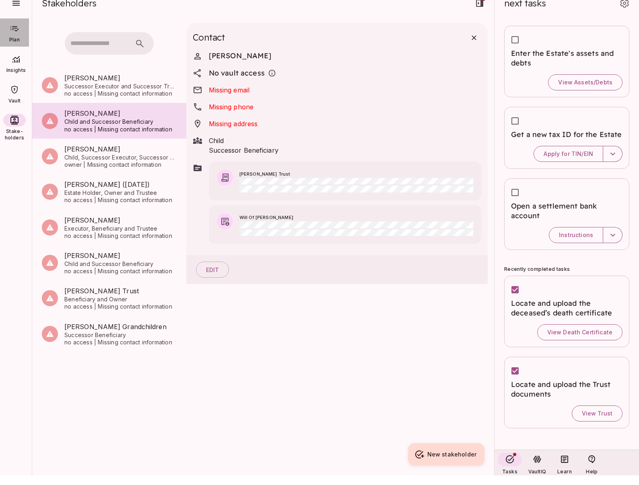
click at [12, 32] on icon at bounding box center [15, 29] width 10 height 10
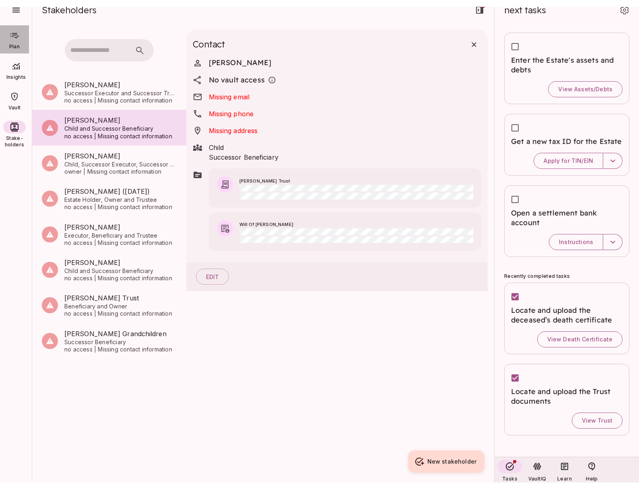
scroll to position [0, 0]
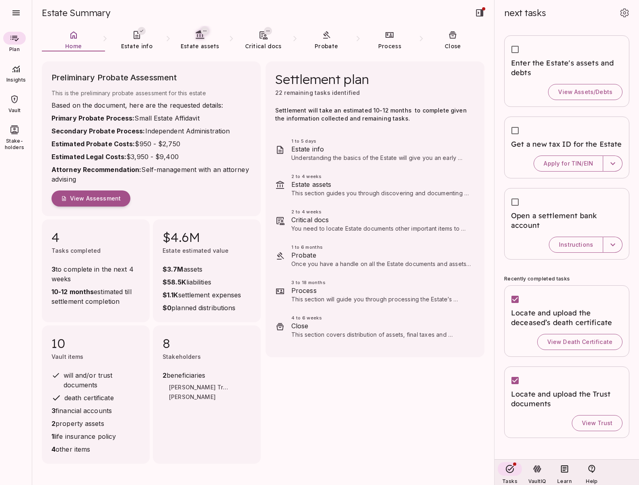
click at [24, 72] on div at bounding box center [16, 68] width 23 height 13
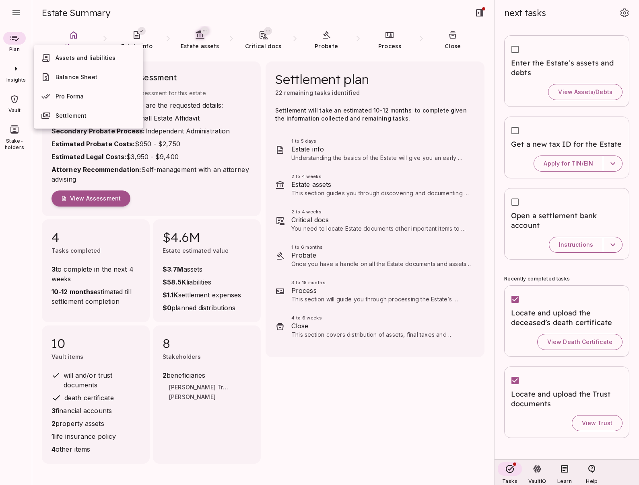
click at [82, 120] on link "Settlement" at bounding box center [88, 115] width 109 height 19
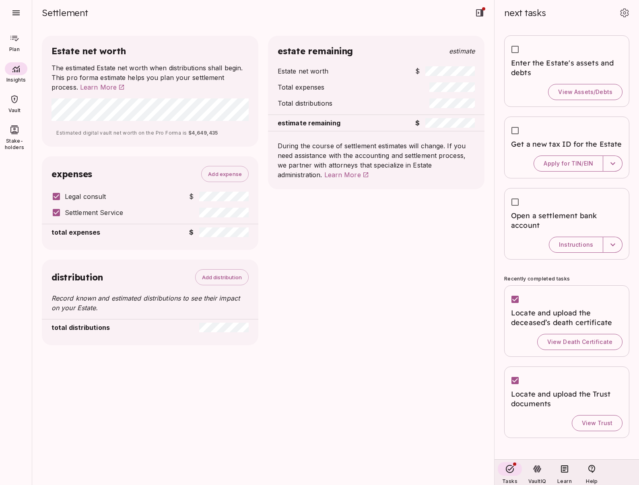
click at [15, 41] on icon at bounding box center [14, 39] width 8 height 6
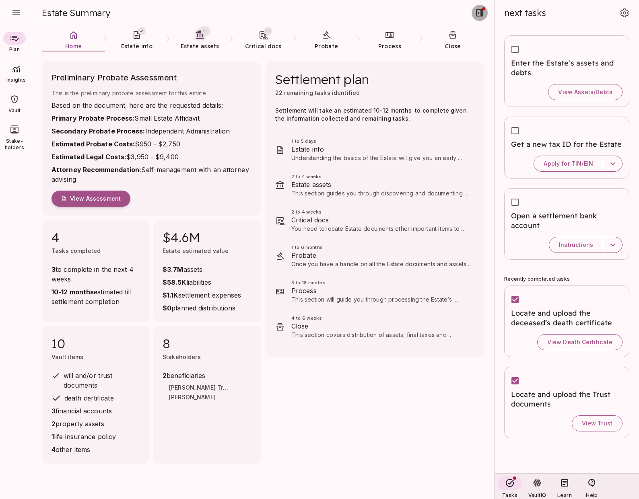
click at [478, 13] on icon "button" at bounding box center [479, 13] width 10 height 10
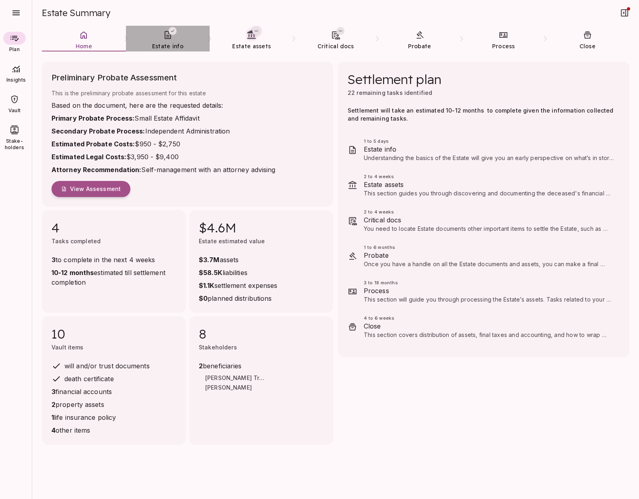
click at [163, 42] on span "Estate info" at bounding box center [167, 46] width 31 height 8
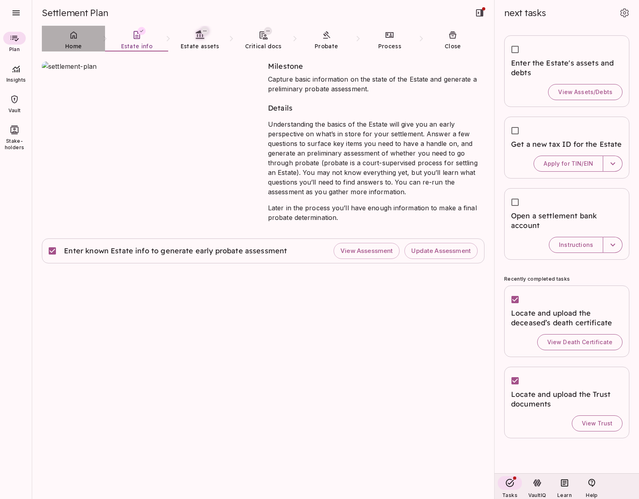
click at [79, 37] on link "Home" at bounding box center [73, 40] width 63 height 29
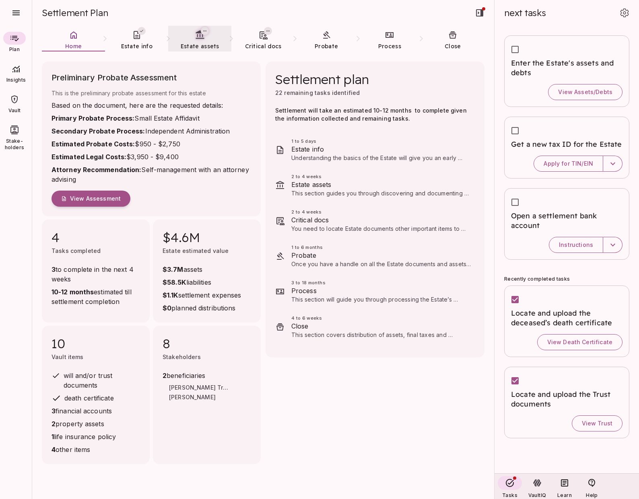
click at [192, 47] on span "Estate assets" at bounding box center [200, 46] width 39 height 7
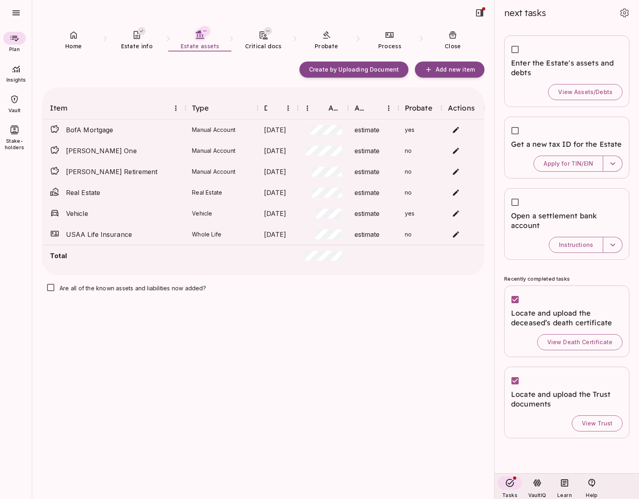
click at [17, 79] on span "Insights" at bounding box center [16, 80] width 29 height 6
click at [80, 95] on span "Pro Forma" at bounding box center [69, 96] width 28 height 7
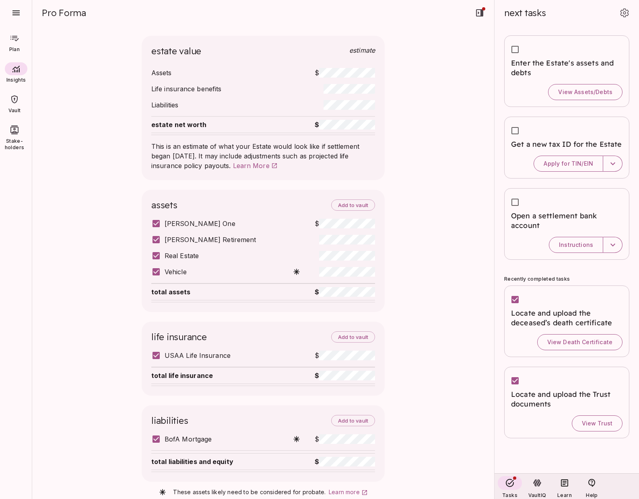
click at [14, 47] on span "Plan" at bounding box center [14, 49] width 10 height 6
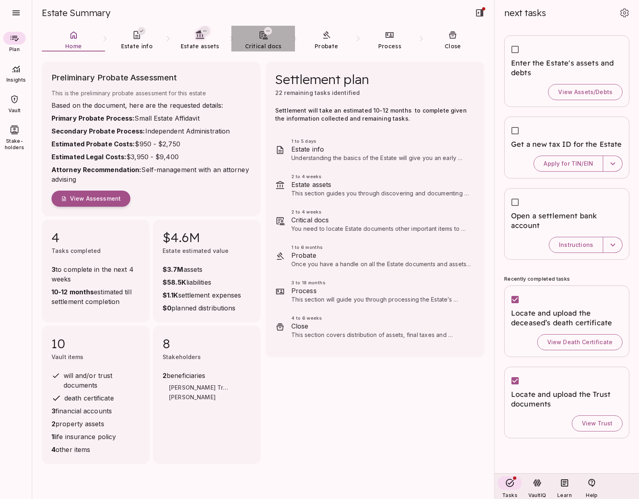
click at [258, 41] on link "Critical docs" at bounding box center [262, 40] width 63 height 29
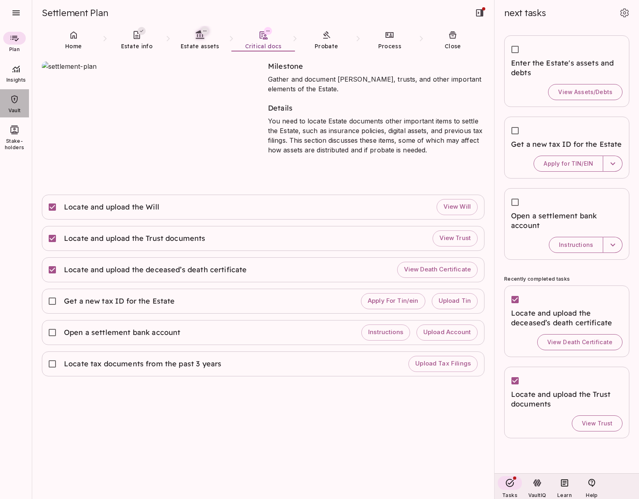
click at [16, 104] on icon at bounding box center [15, 99] width 10 height 10
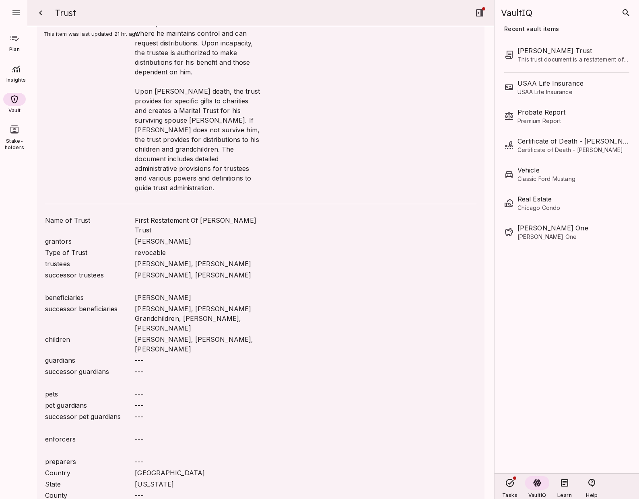
scroll to position [285, 0]
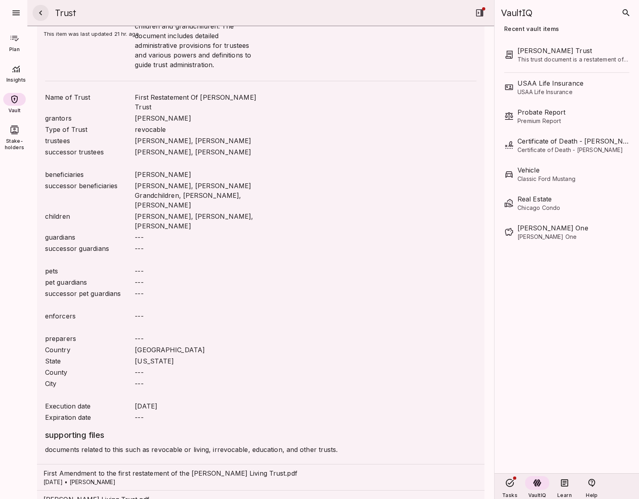
click at [40, 14] on icon "button" at bounding box center [40, 12] width 3 height 5
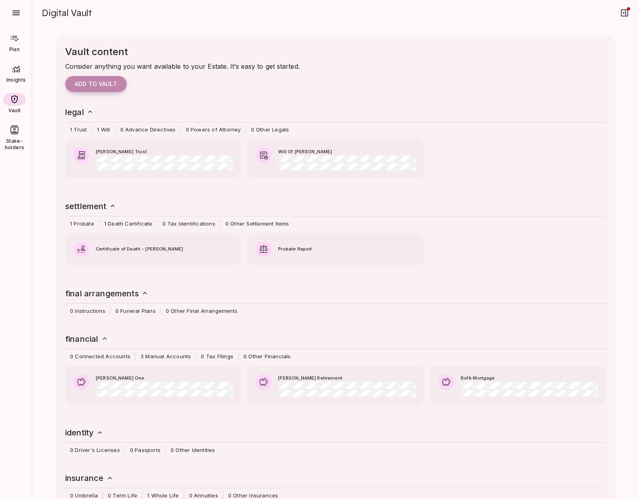
click at [109, 82] on span "Add to vault" at bounding box center [96, 83] width 42 height 7
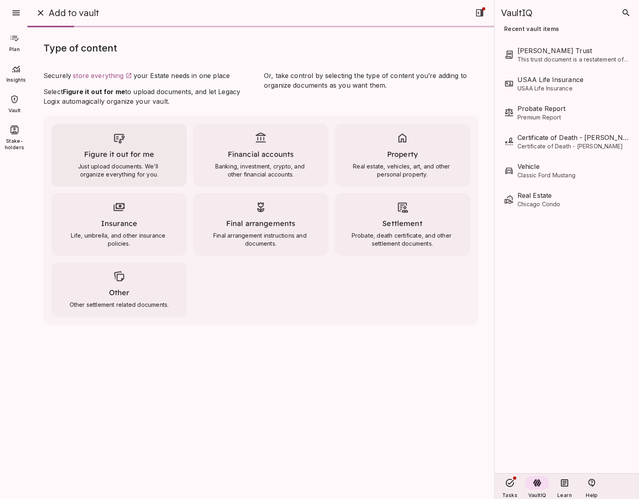
click at [125, 147] on div "Figure it out for me Just upload documents. We'll organize everything for you." at bounding box center [118, 155] width 135 height 63
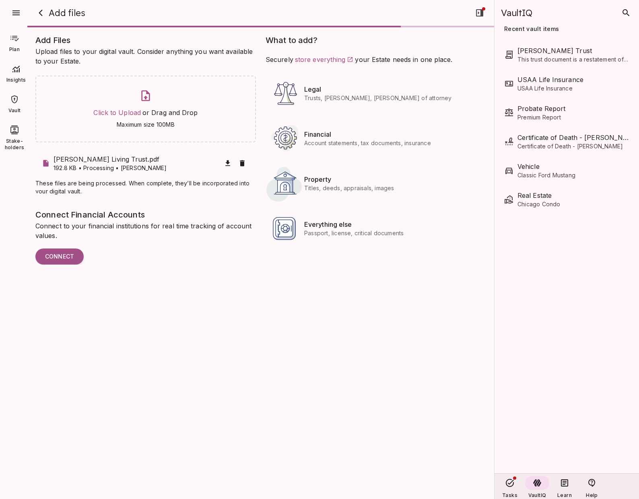
click at [16, 105] on div at bounding box center [14, 99] width 23 height 13
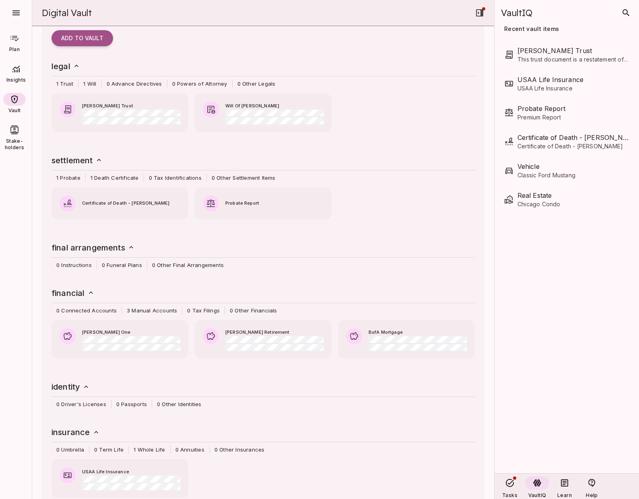
scroll to position [70, 0]
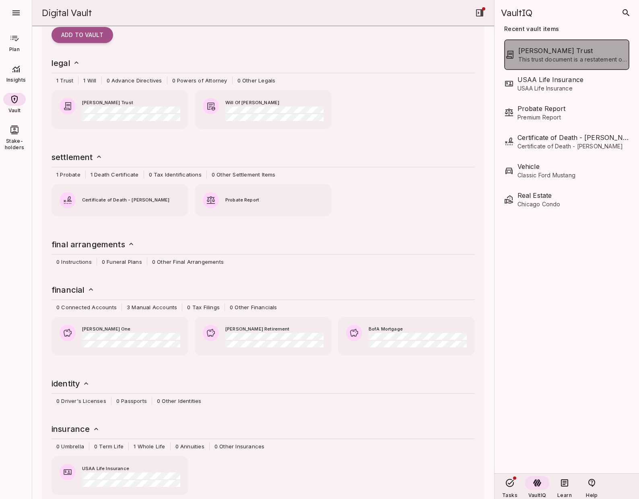
click at [537, 62] on span "This trust document is a restatement of the [PERSON_NAME] Trust originally date…" at bounding box center [573, 59] width 110 height 8
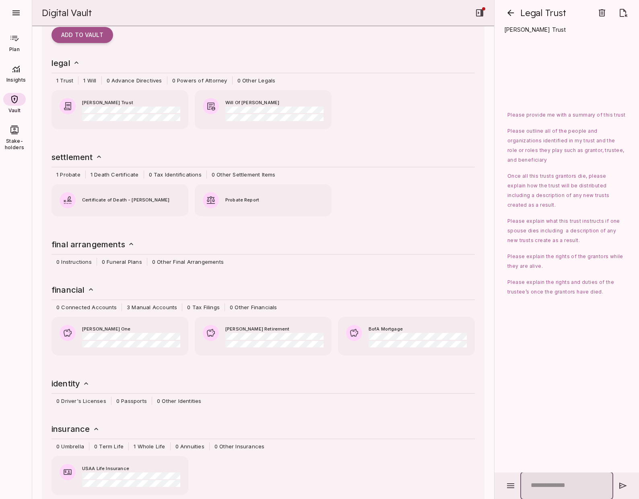
click at [542, 487] on input "text" at bounding box center [566, 486] width 93 height 28
paste input "**********"
type input "**********"
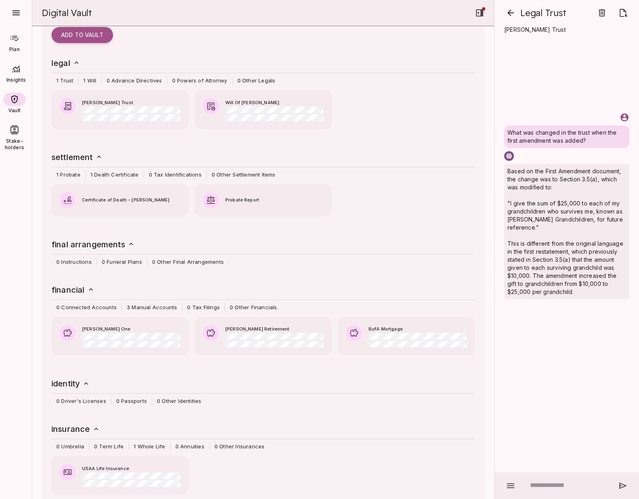
click at [13, 38] on icon at bounding box center [14, 39] width 8 height 6
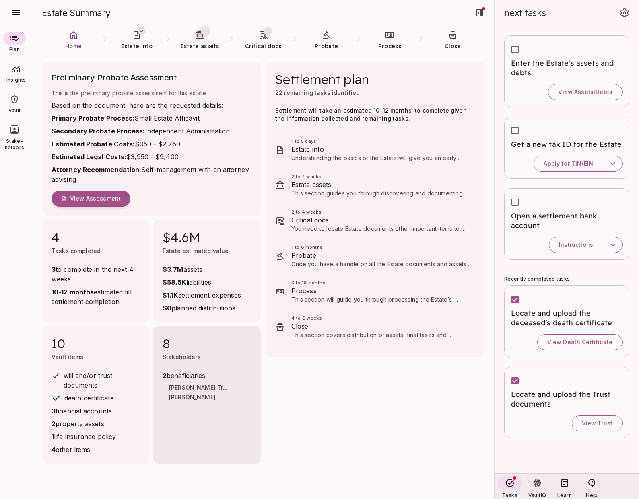
click at [203, 433] on div "8 Stakeholders 2 beneficiaries [PERSON_NAME] Trust [PERSON_NAME]" at bounding box center [207, 395] width 108 height 138
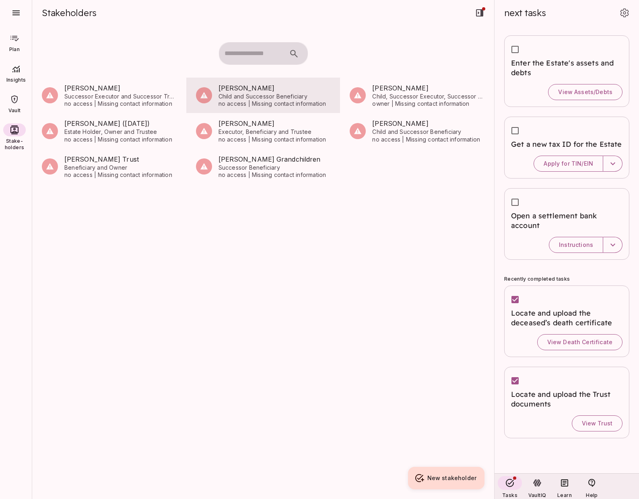
click at [246, 101] on span "no access | Missing contact information" at bounding box center [274, 103] width 112 height 7
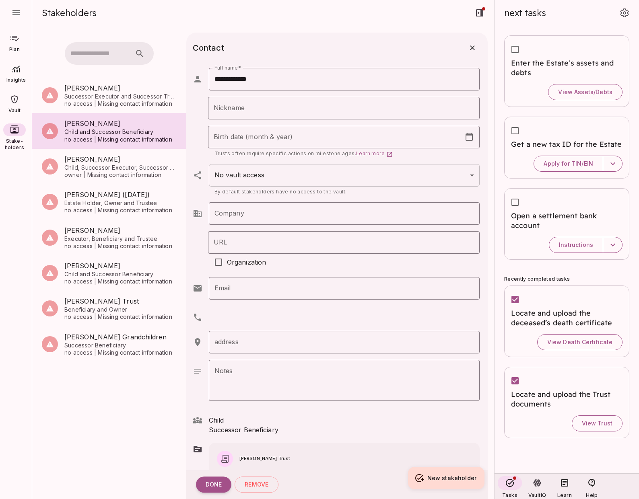
scroll to position [0, 0]
click at [217, 480] on button "Done" at bounding box center [214, 484] width 36 height 16
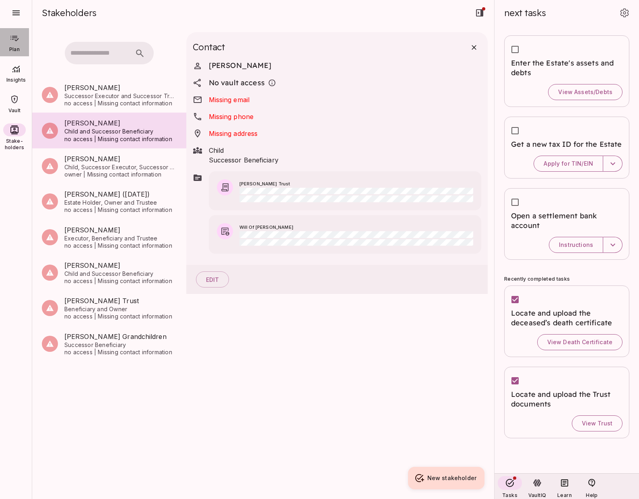
click at [15, 44] on div at bounding box center [14, 38] width 23 height 13
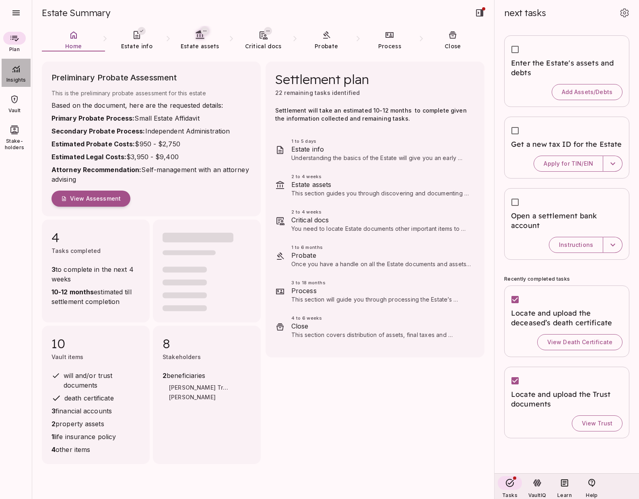
click at [15, 76] on div "Insights" at bounding box center [16, 73] width 29 height 28
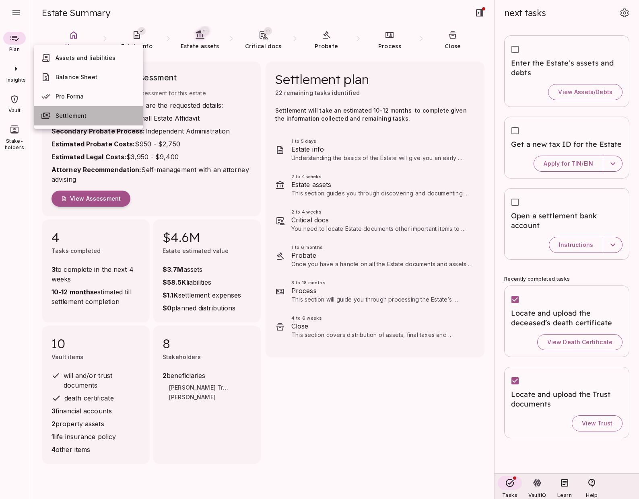
click at [66, 119] on span "Settlement" at bounding box center [70, 115] width 31 height 7
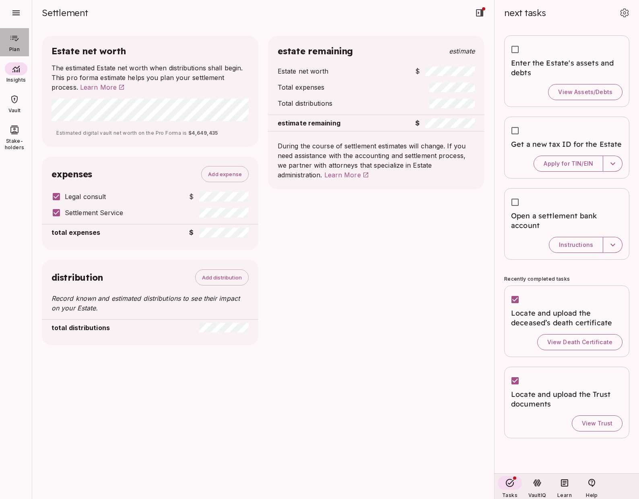
click at [15, 41] on icon at bounding box center [15, 38] width 10 height 10
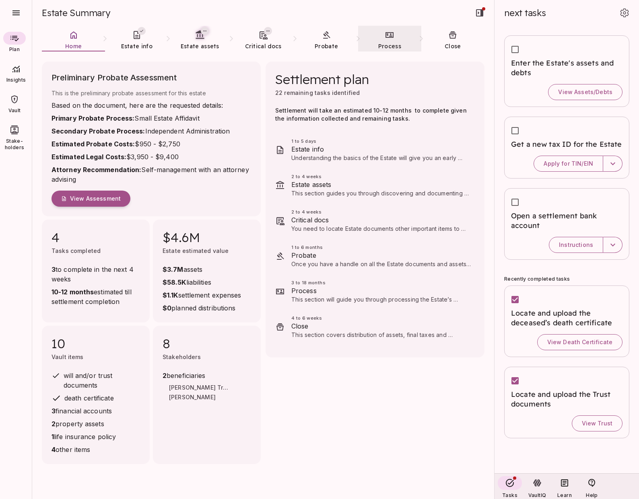
click at [391, 41] on link "Process" at bounding box center [389, 40] width 63 height 29
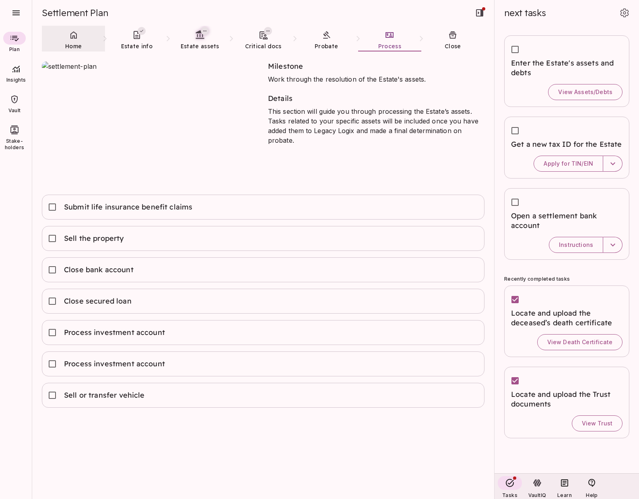
click at [72, 40] on link "Home" at bounding box center [73, 40] width 63 height 29
